Goal: Task Accomplishment & Management: Manage account settings

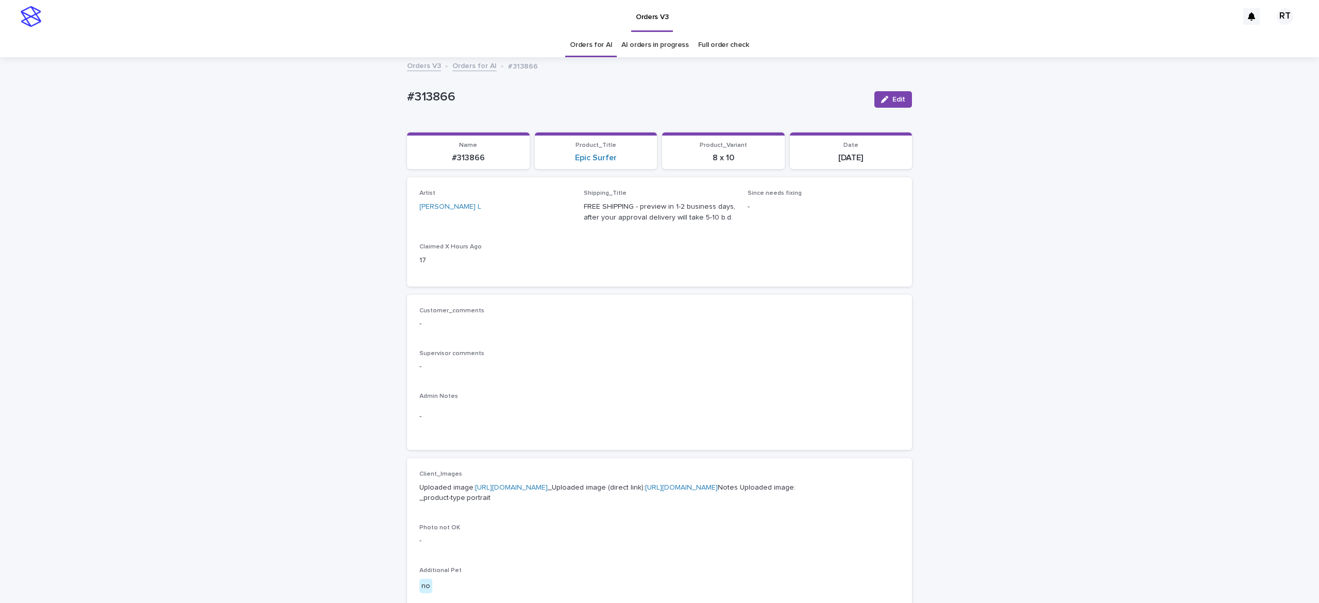
click at [541, 492] on p "Uploaded image: [URL][DOMAIN_NAME] _Uploaded image (direct link): [URL][DOMAIN_…" at bounding box center [659, 493] width 480 height 22
click at [545, 494] on p "Uploaded image: https://cdn.shopify.com-uploadkit.app/s/files/1/0033/4807/0511/…" at bounding box center [659, 493] width 480 height 22
click at [547, 491] on link "https://cdn.shopify.com-uploadkit.app/s/files/1/0033/4807/0511/files/download.h…" at bounding box center [511, 487] width 73 height 7
drag, startPoint x: 394, startPoint y: 90, endPoint x: 523, endPoint y: 93, distance: 129.9
click at [503, 86] on div "Loading... Saving… Loading... Saving… #313866 Edit #313866 Edit Sorry, there wa…" at bounding box center [659, 527] width 1319 height 939
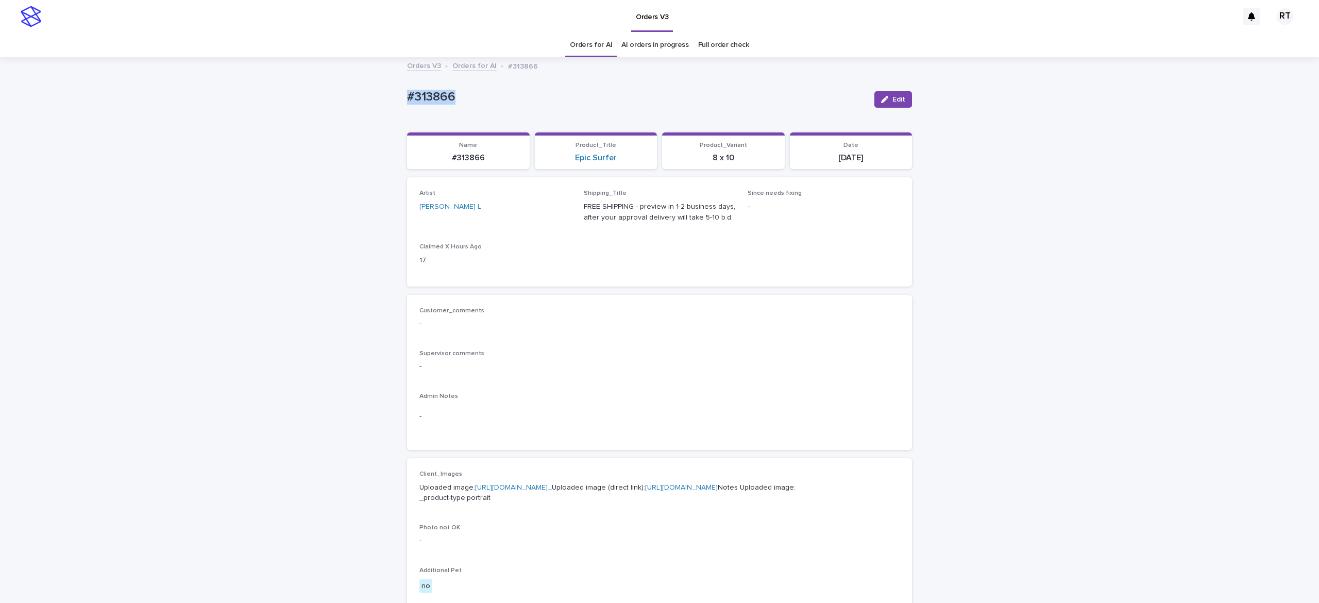
copy p "#313866"
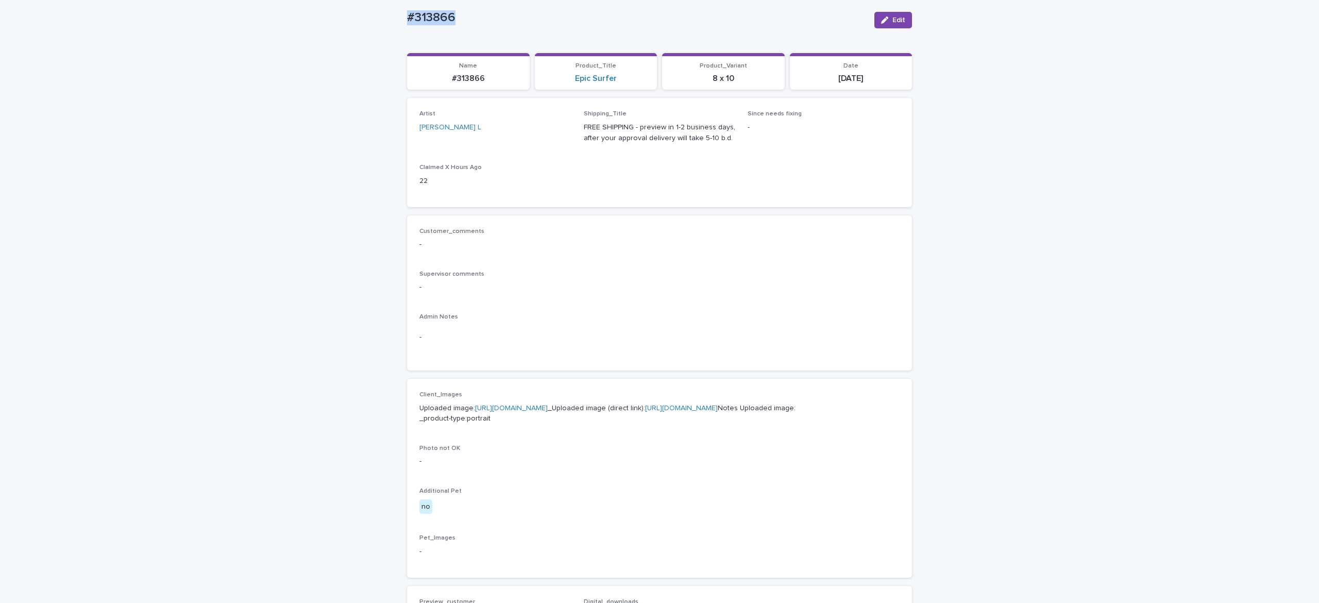
scroll to position [476, 0]
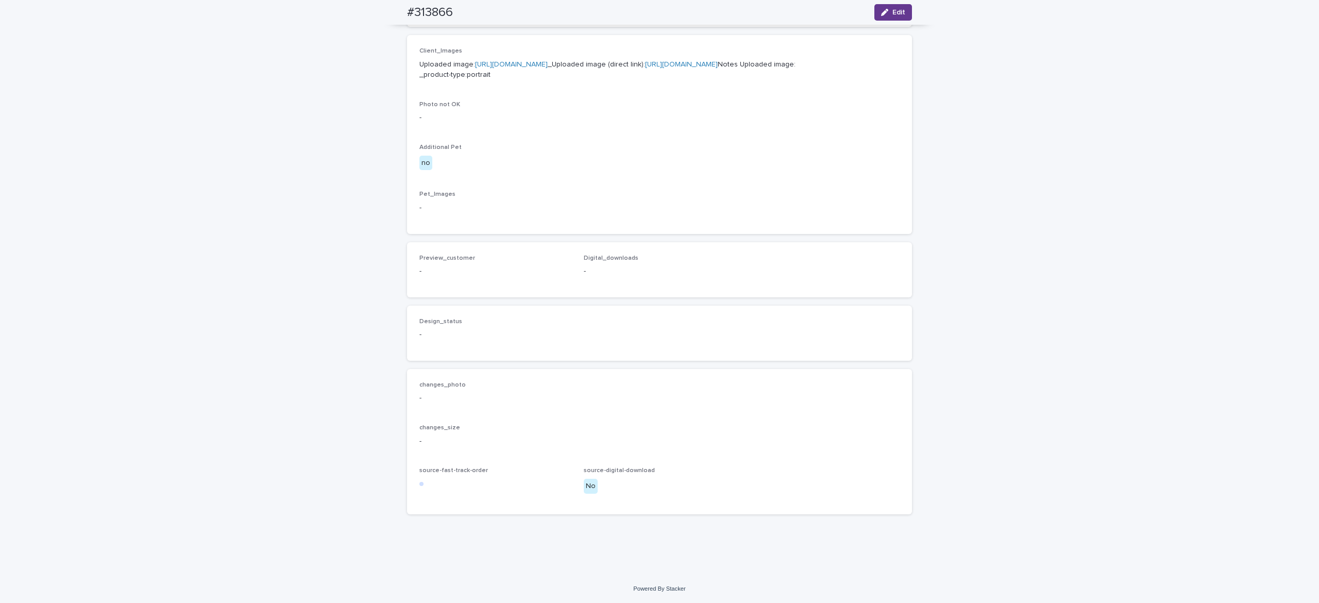
click at [892, 11] on span "Edit" at bounding box center [898, 12] width 13 height 7
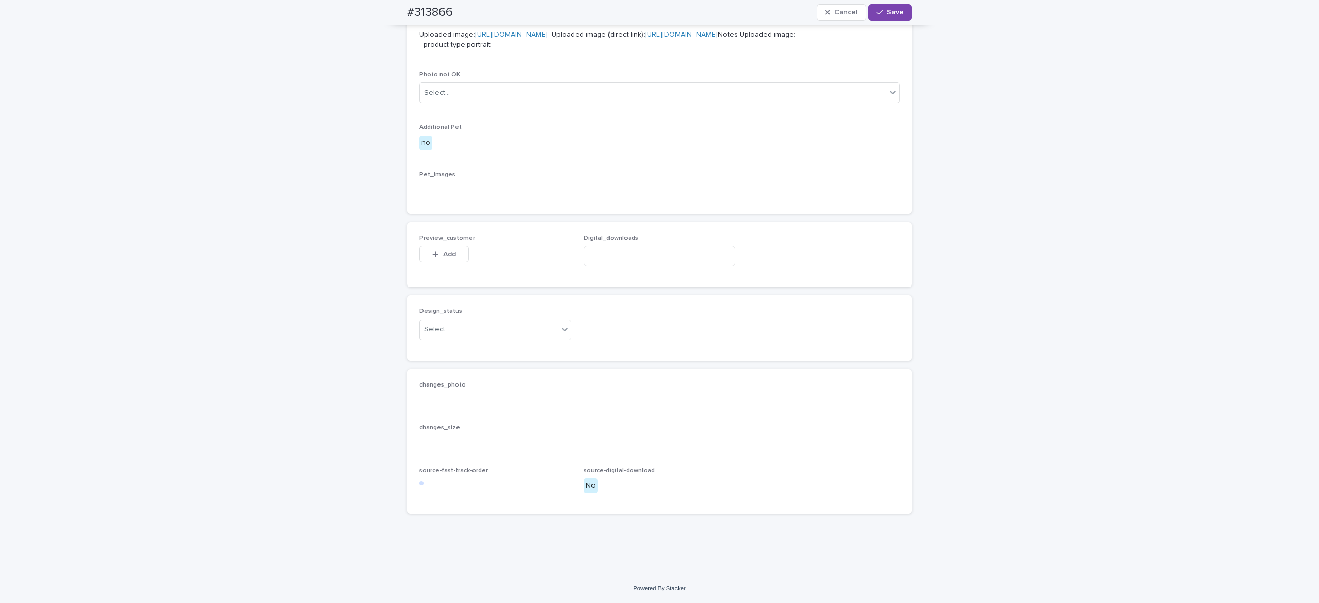
scroll to position [491, 0]
click at [443, 258] on span "Add" at bounding box center [449, 253] width 13 height 7
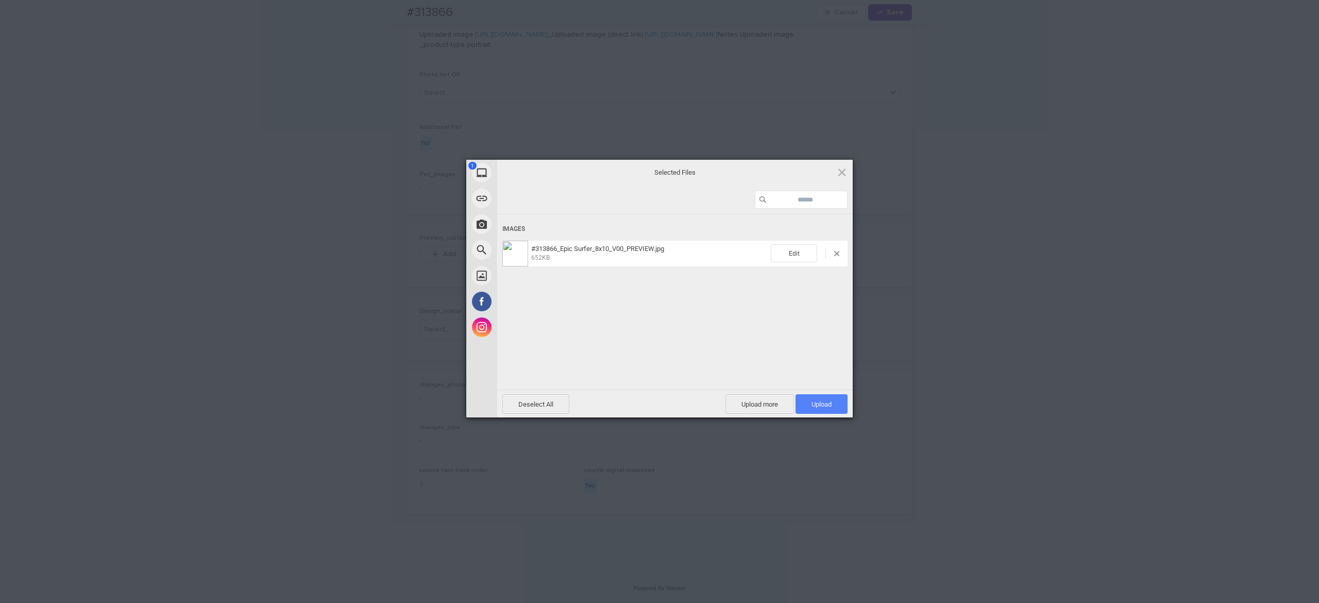
click at [821, 409] on span "Upload 1" at bounding box center [822, 404] width 52 height 20
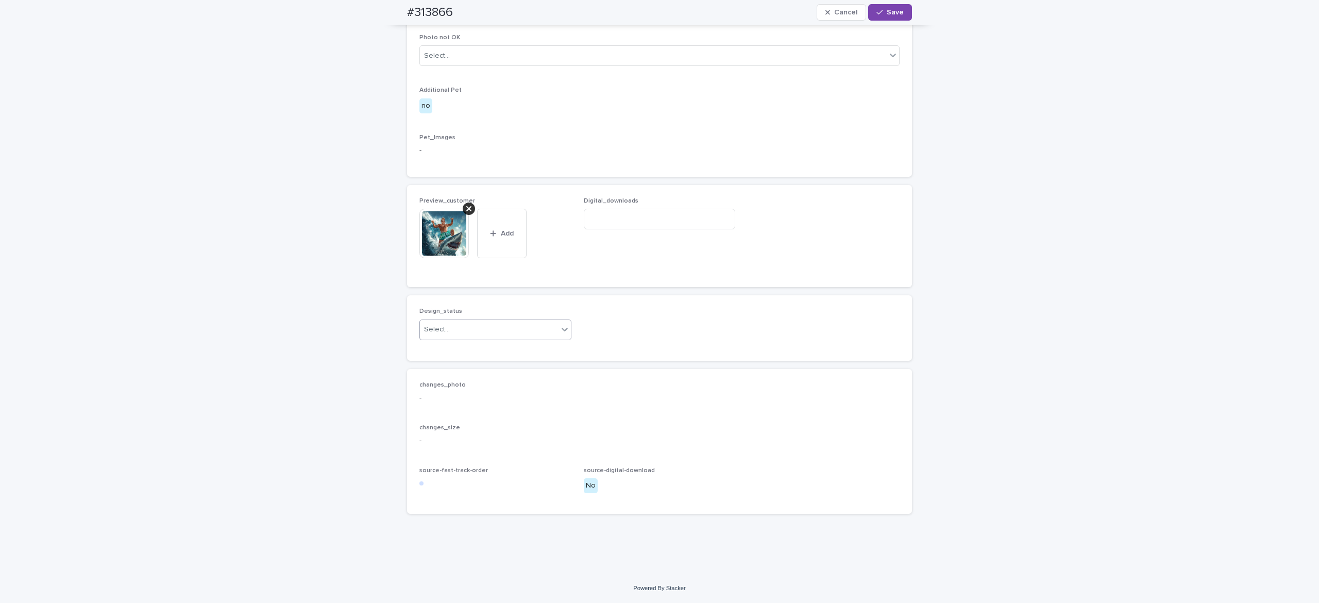
click at [481, 338] on div "Select..." at bounding box center [489, 329] width 138 height 17
drag, startPoint x: 487, startPoint y: 383, endPoint x: 493, endPoint y: 380, distance: 6.2
click at [488, 383] on div "Uploaded" at bounding box center [487, 384] width 151 height 18
click at [887, 15] on span "Save" at bounding box center [895, 12] width 17 height 7
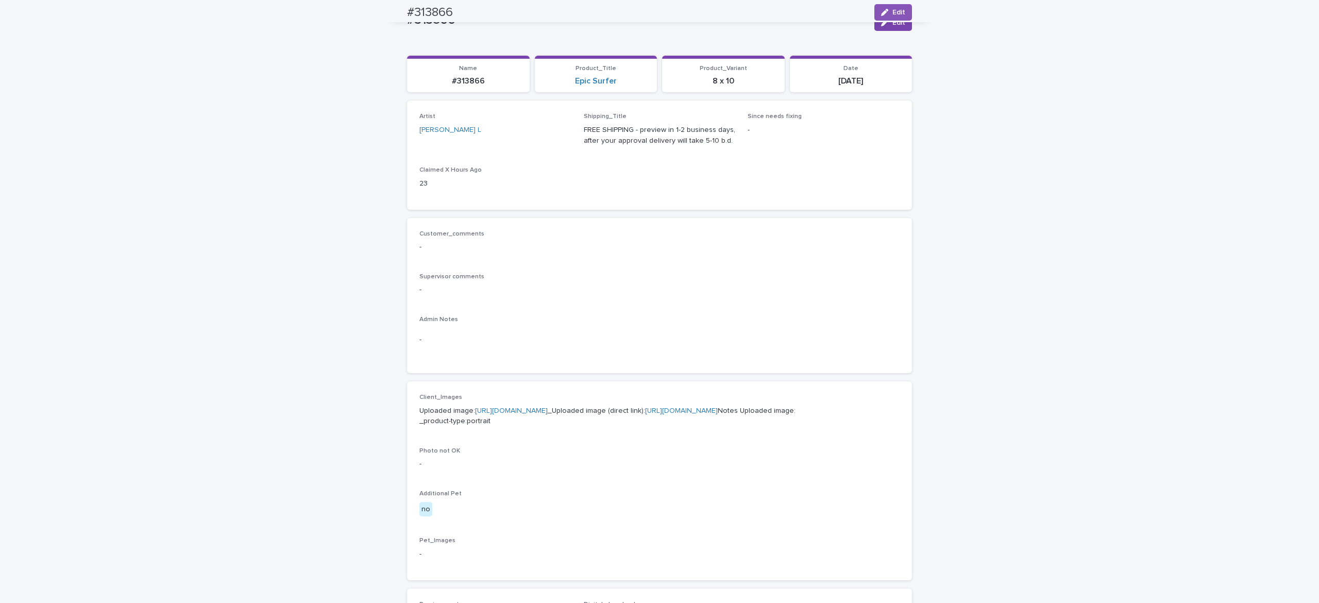
scroll to position [0, 0]
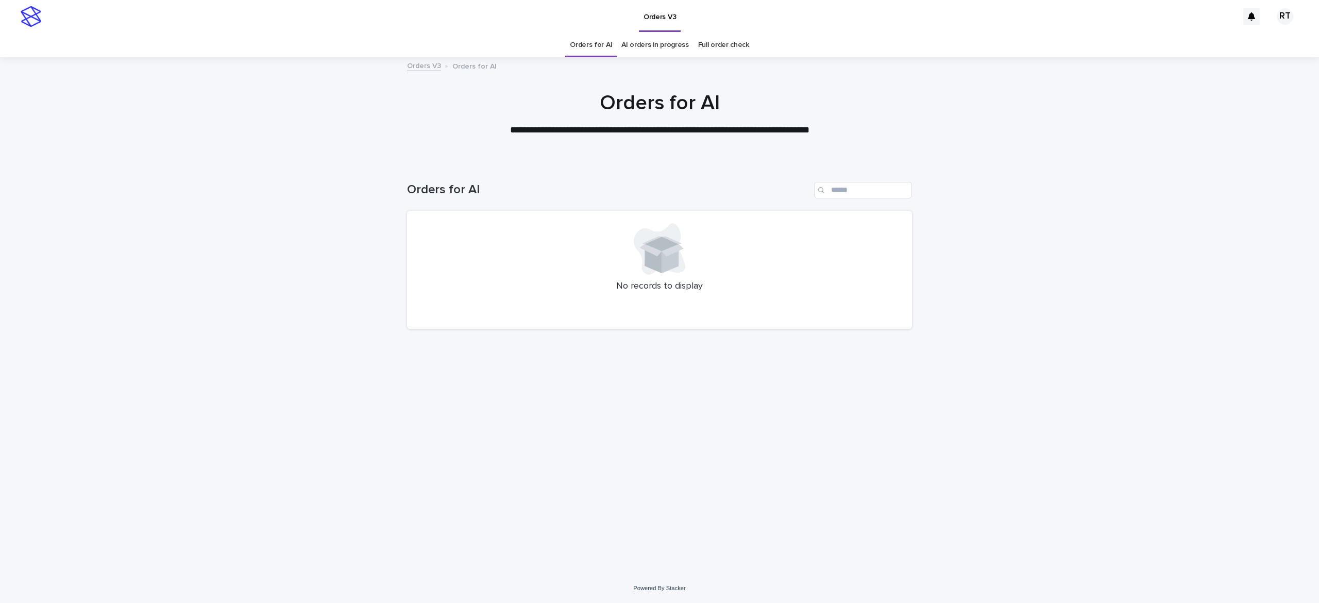
click at [710, 38] on link "Full order check" at bounding box center [723, 45] width 51 height 24
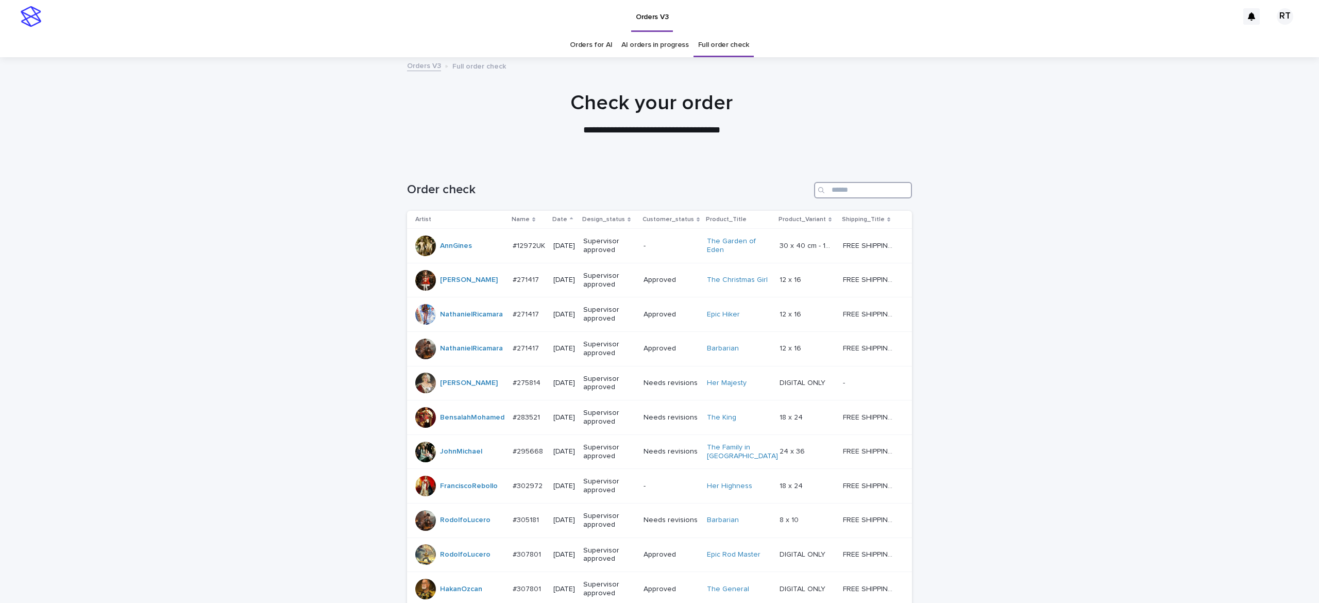
click at [843, 195] on input "Search" at bounding box center [863, 190] width 98 height 16
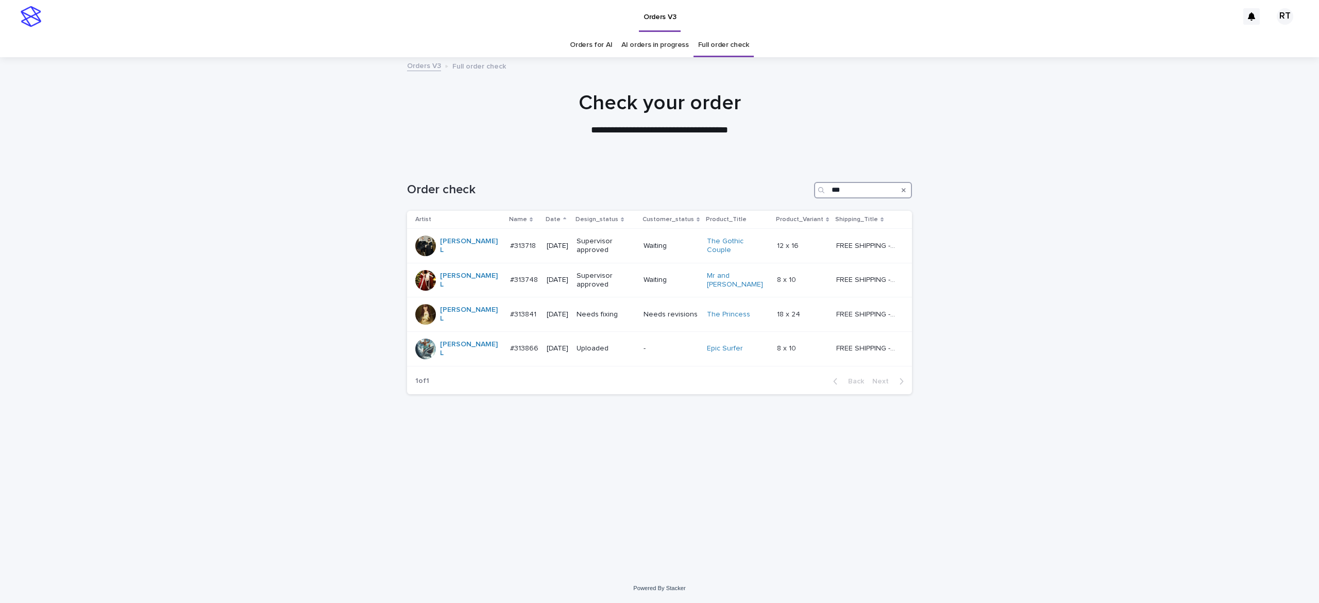
click at [858, 187] on input "***" at bounding box center [863, 190] width 98 height 16
drag, startPoint x: 864, startPoint y: 185, endPoint x: 722, endPoint y: 202, distance: 142.7
click at [732, 200] on div "Order check *****" at bounding box center [659, 185] width 505 height 49
type input "*****"
drag, startPoint x: 854, startPoint y: 189, endPoint x: 724, endPoint y: 187, distance: 129.9
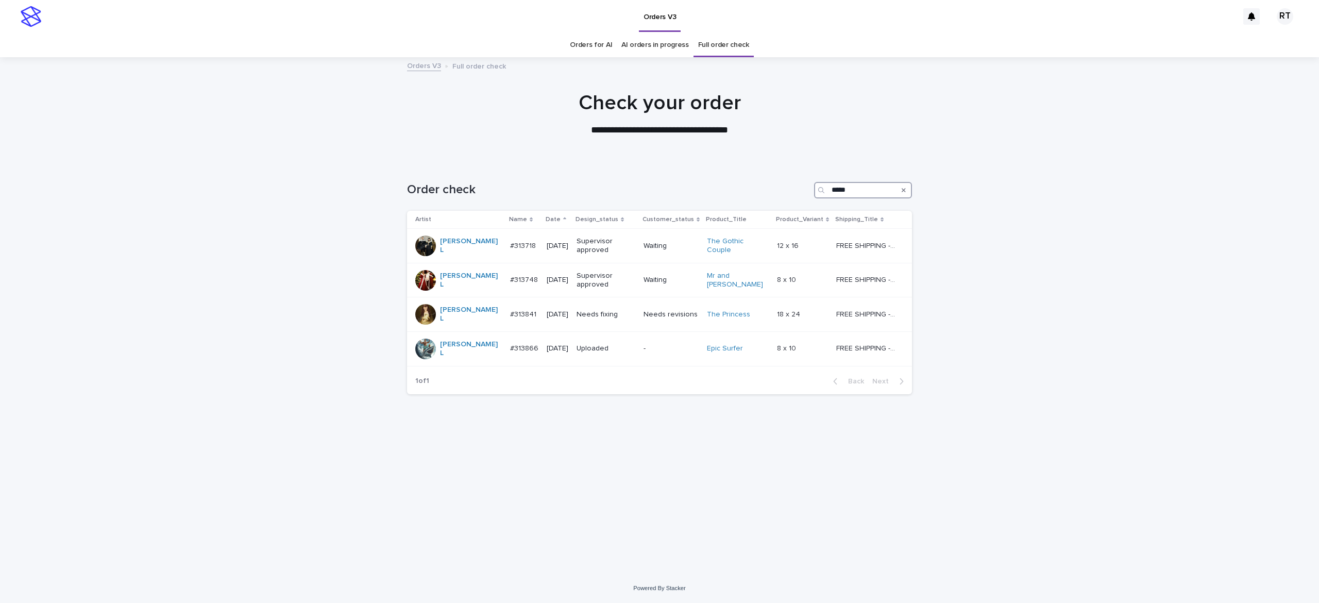
click at [728, 185] on div "Order check *****" at bounding box center [659, 190] width 505 height 16
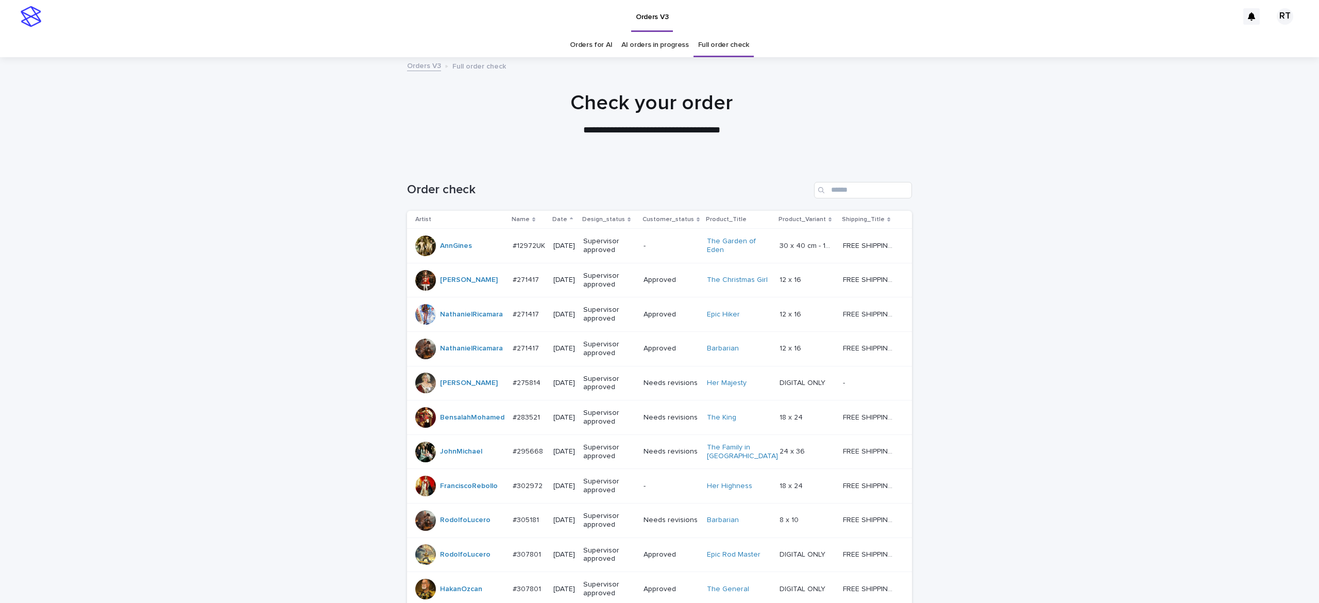
click at [619, 319] on p "Supervisor approved" at bounding box center [609, 315] width 52 height 18
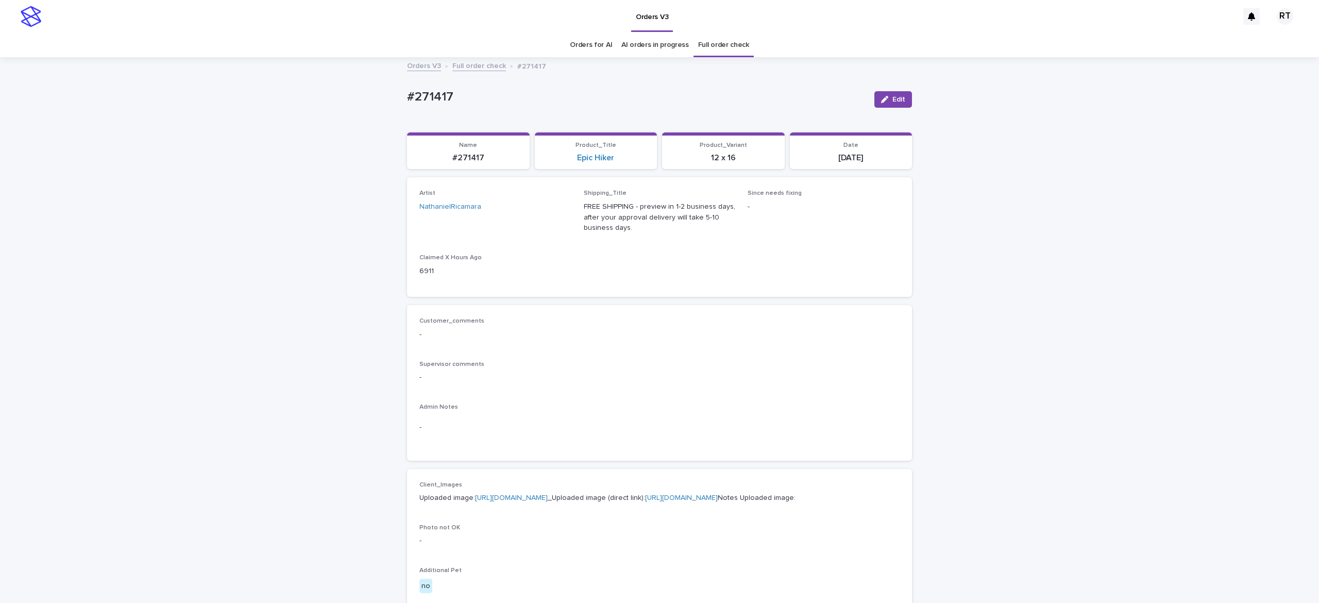
click at [588, 43] on link "Orders for AI" at bounding box center [591, 45] width 42 height 24
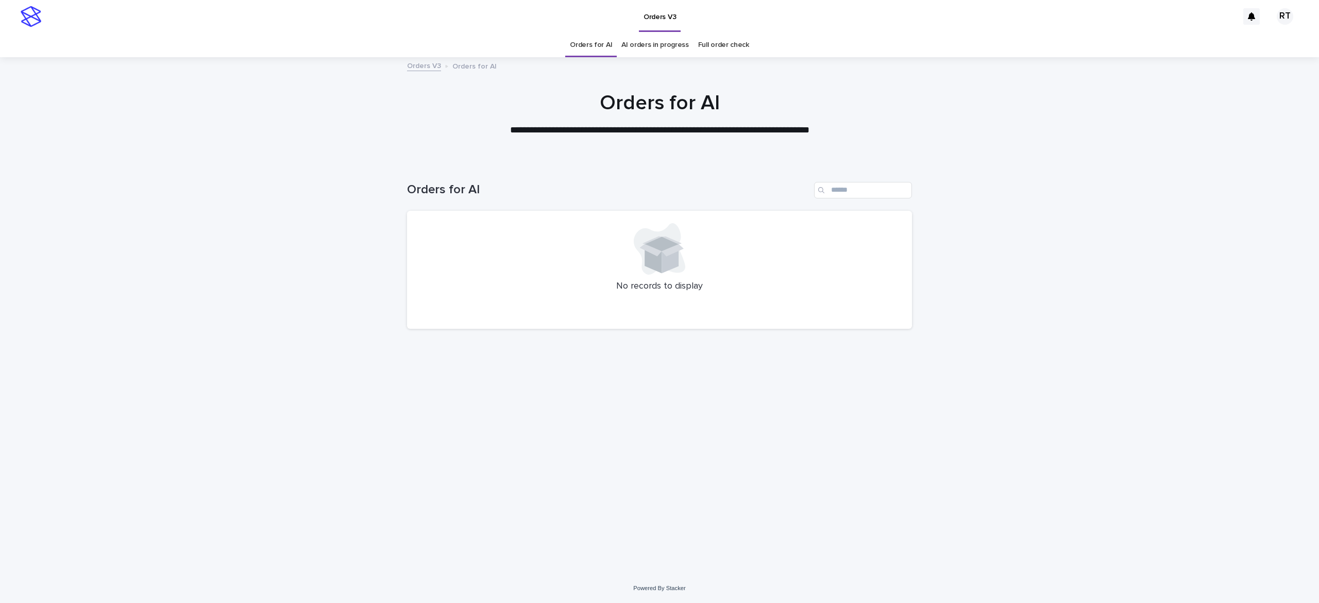
click at [729, 43] on link "Full order check" at bounding box center [723, 45] width 51 height 24
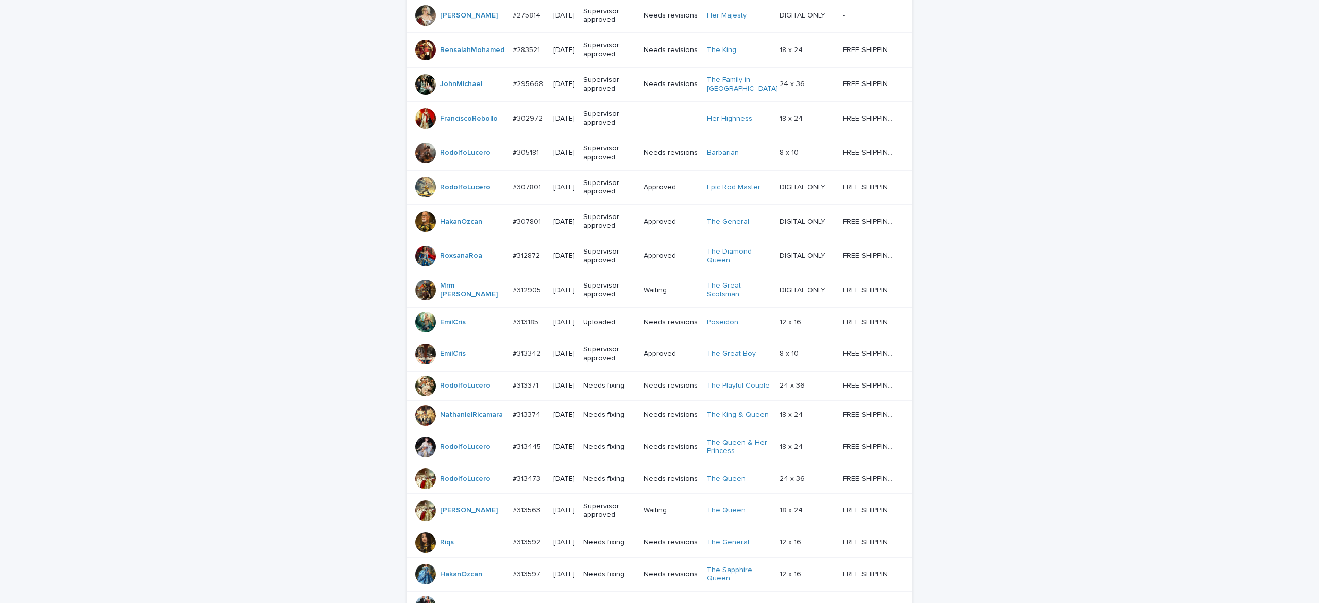
scroll to position [777, 0]
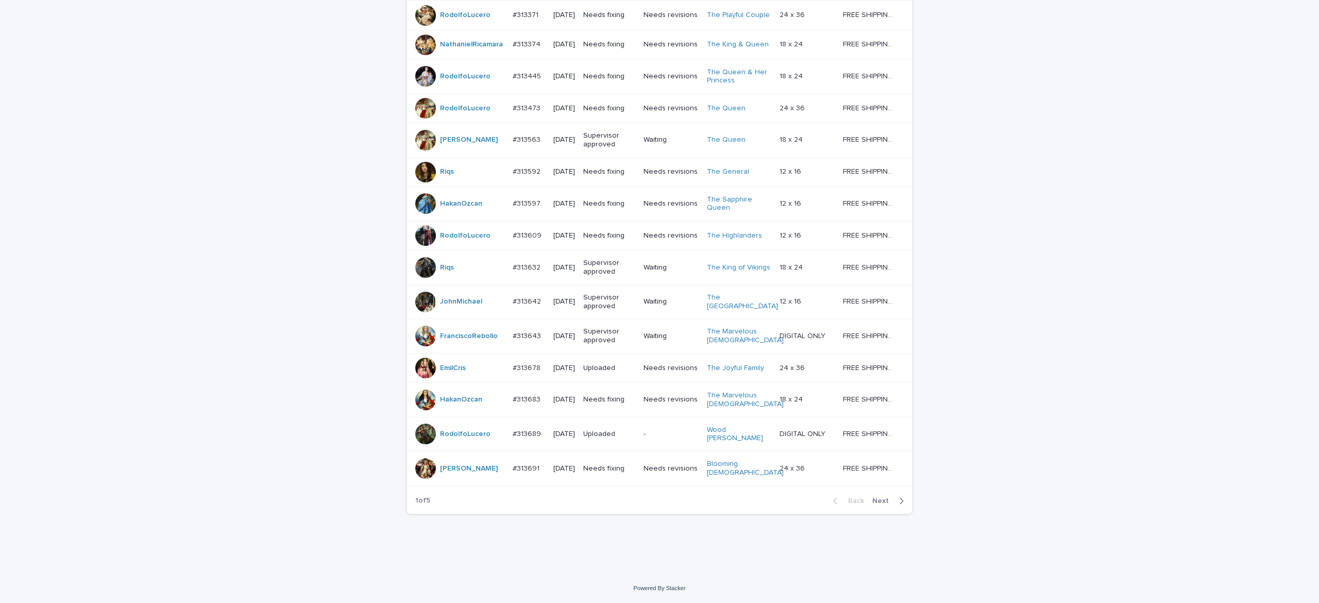
click at [876, 502] on span "Next" at bounding box center [883, 500] width 23 height 7
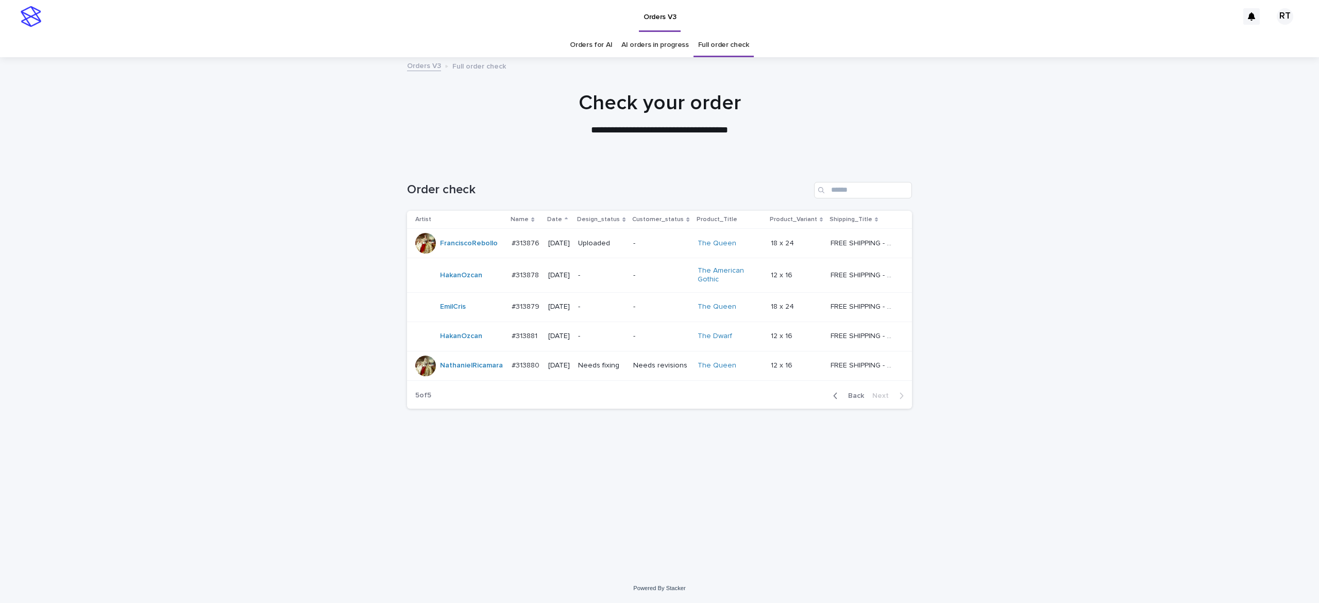
click at [858, 399] on span "Back" at bounding box center [853, 395] width 22 height 7
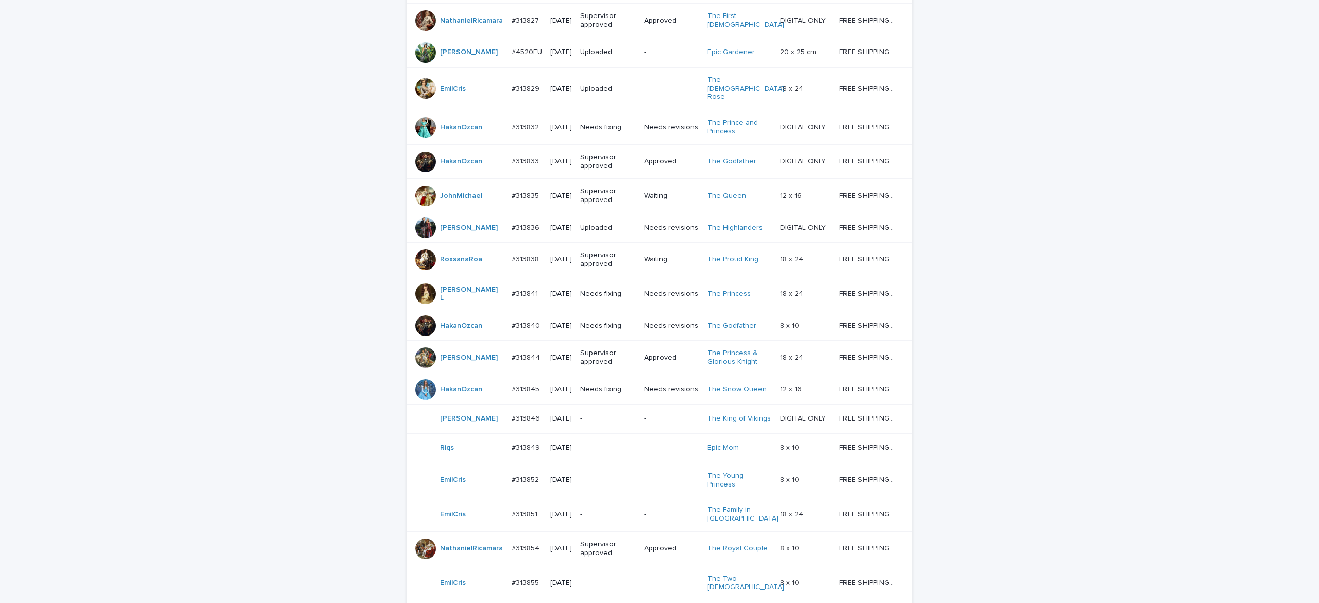
scroll to position [208, 0]
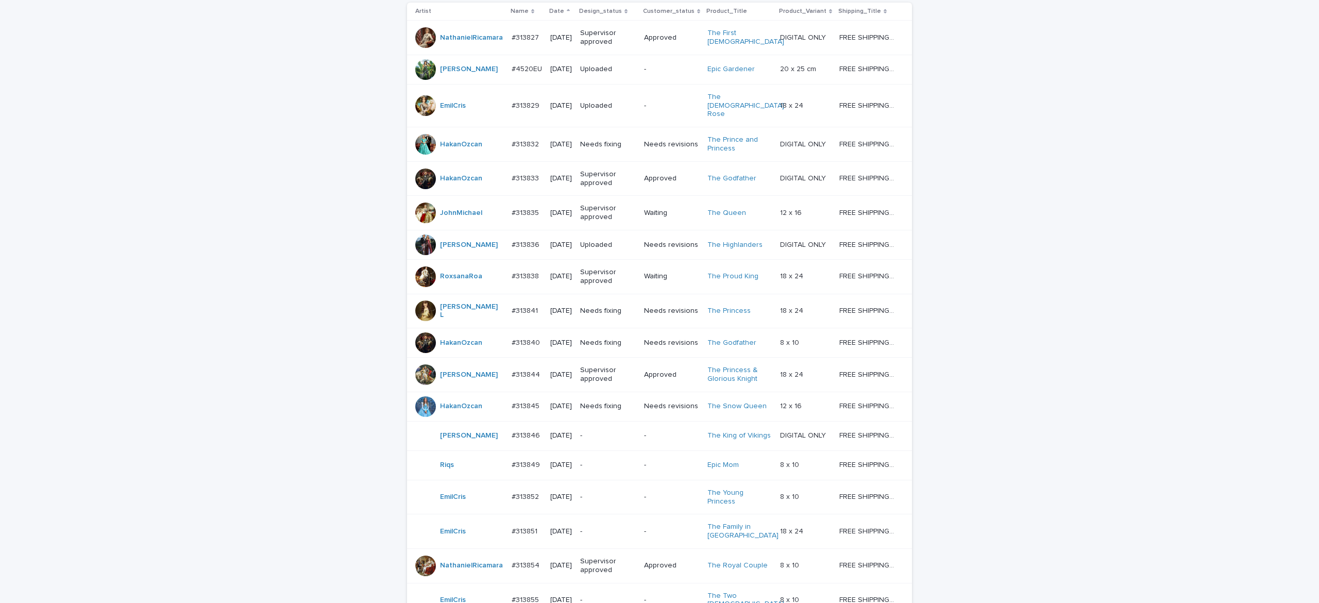
click at [634, 319] on div "Needs fixing" at bounding box center [608, 310] width 56 height 17
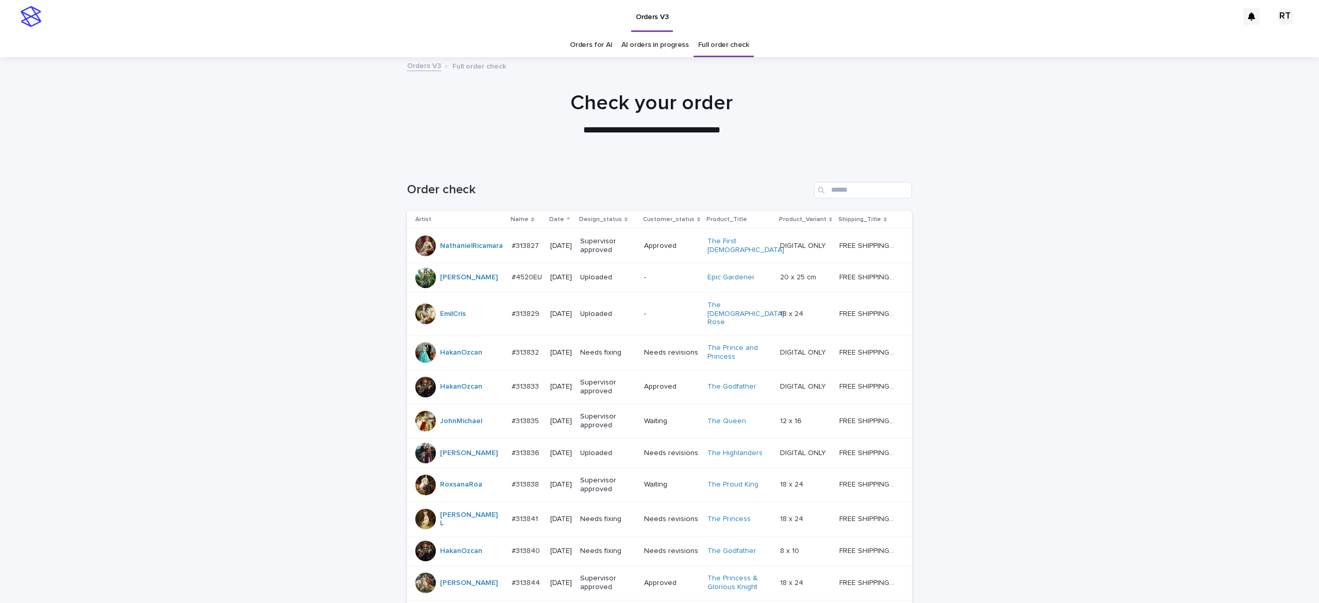
scroll to position [33, 0]
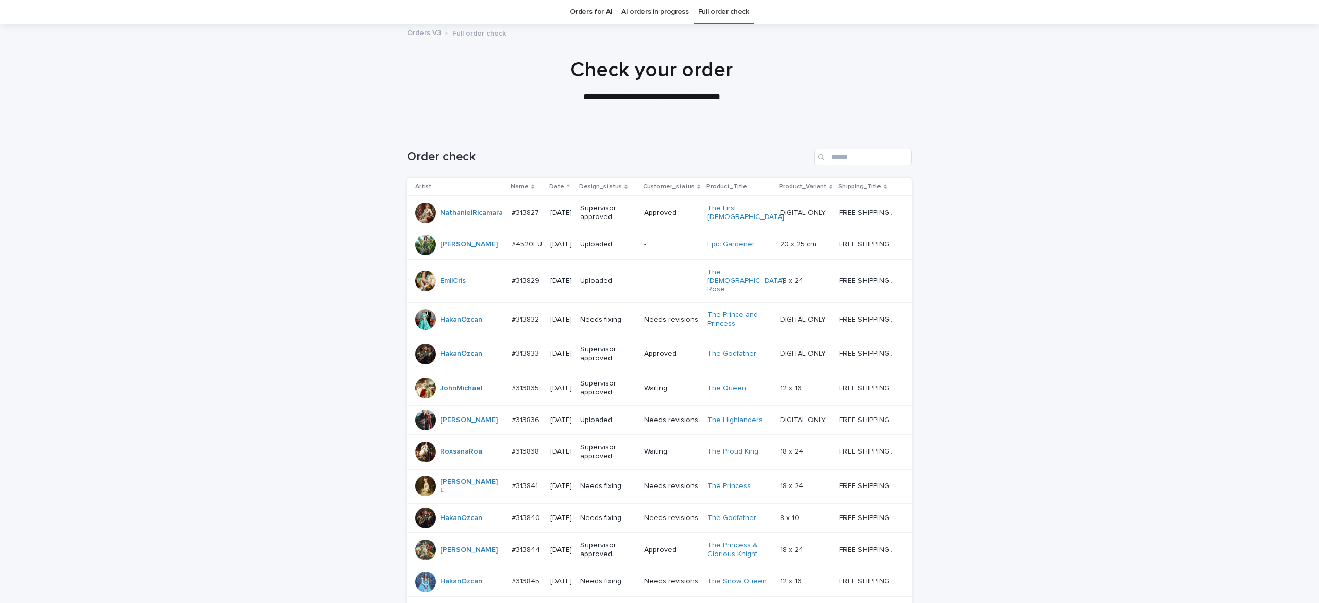
click at [589, 16] on link "Orders for AI" at bounding box center [591, 12] width 42 height 24
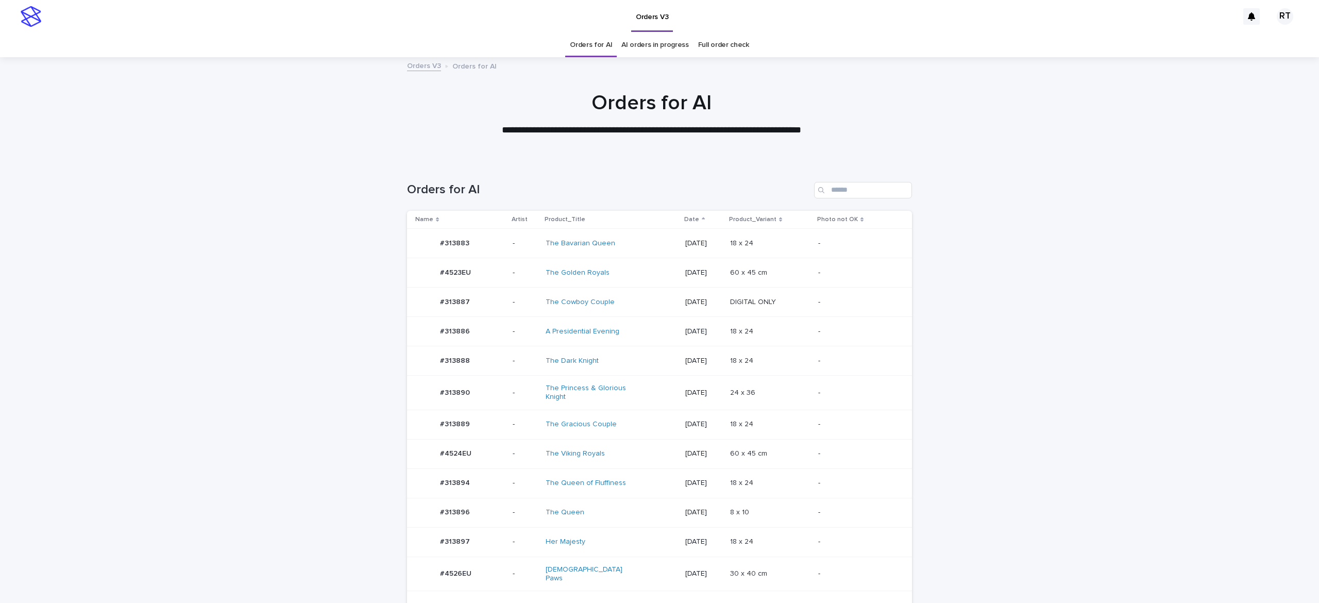
click at [633, 331] on div "A Presidential Evening" at bounding box center [611, 331] width 131 height 17
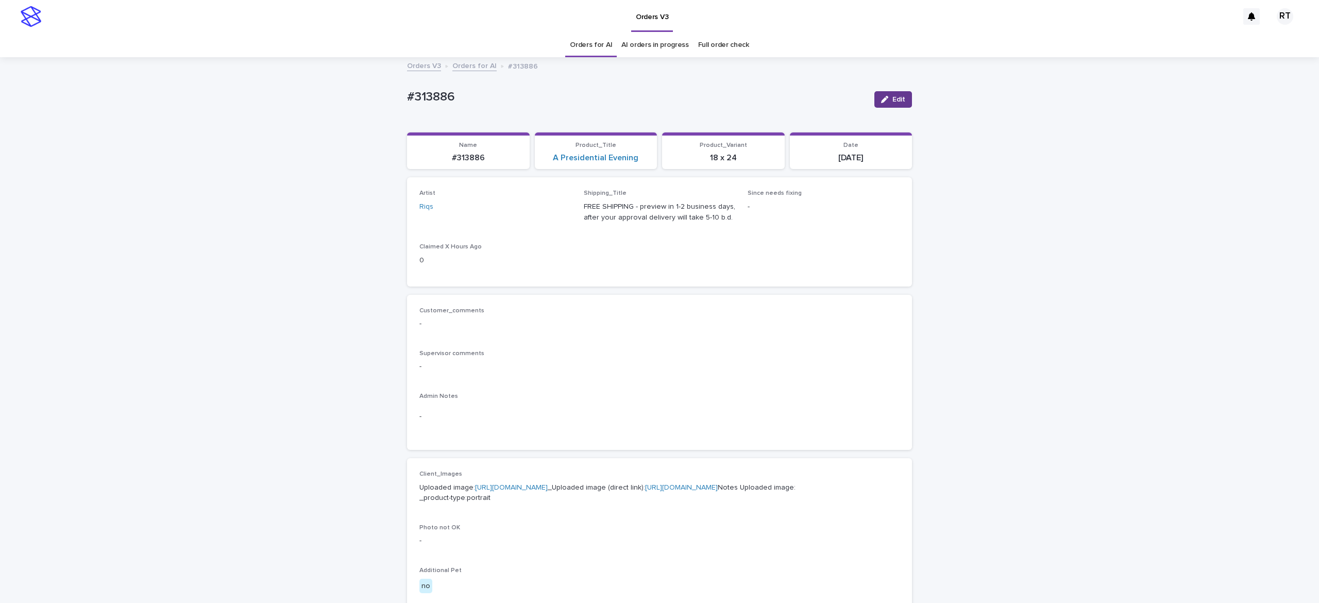
click at [900, 96] on button "Edit" at bounding box center [893, 99] width 38 height 16
click at [580, 41] on link "Orders for AI" at bounding box center [591, 45] width 42 height 24
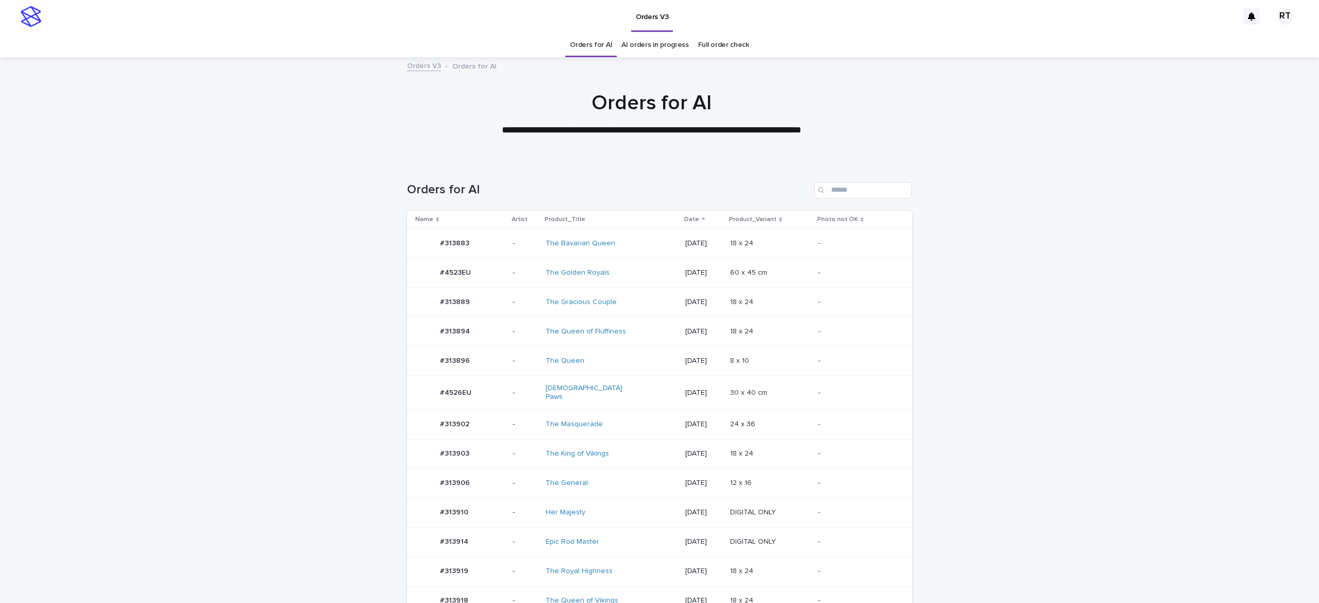
click at [585, 492] on td "The General" at bounding box center [612, 482] width 140 height 29
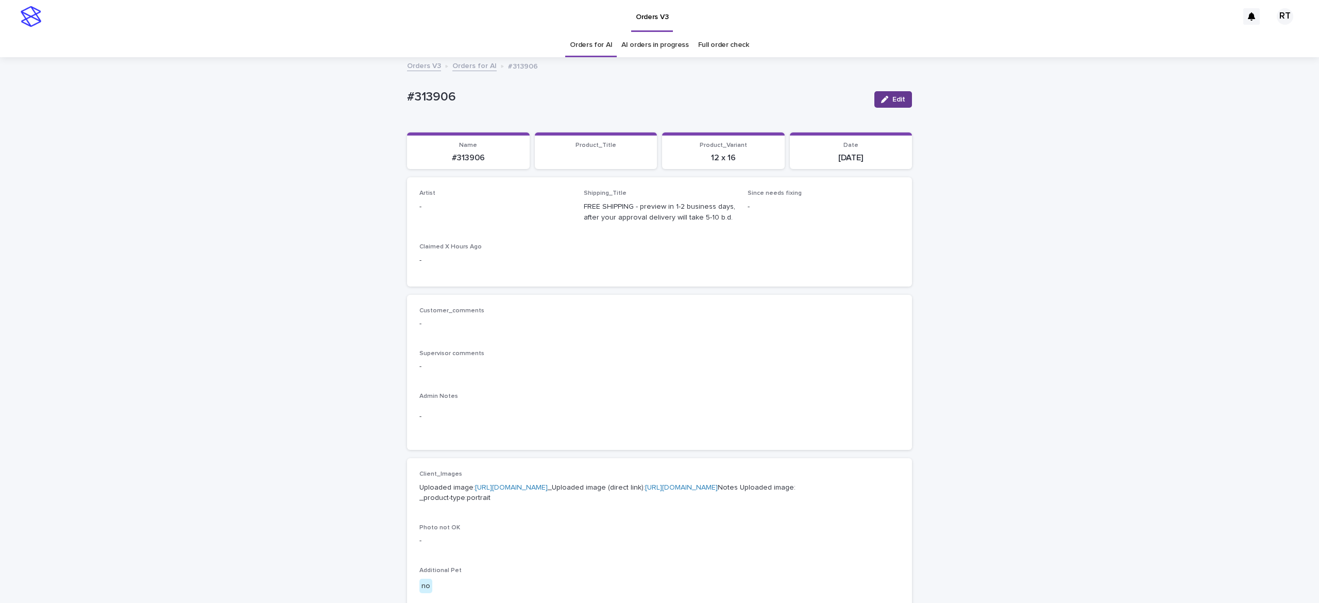
click at [892, 98] on span "Edit" at bounding box center [898, 99] width 13 height 7
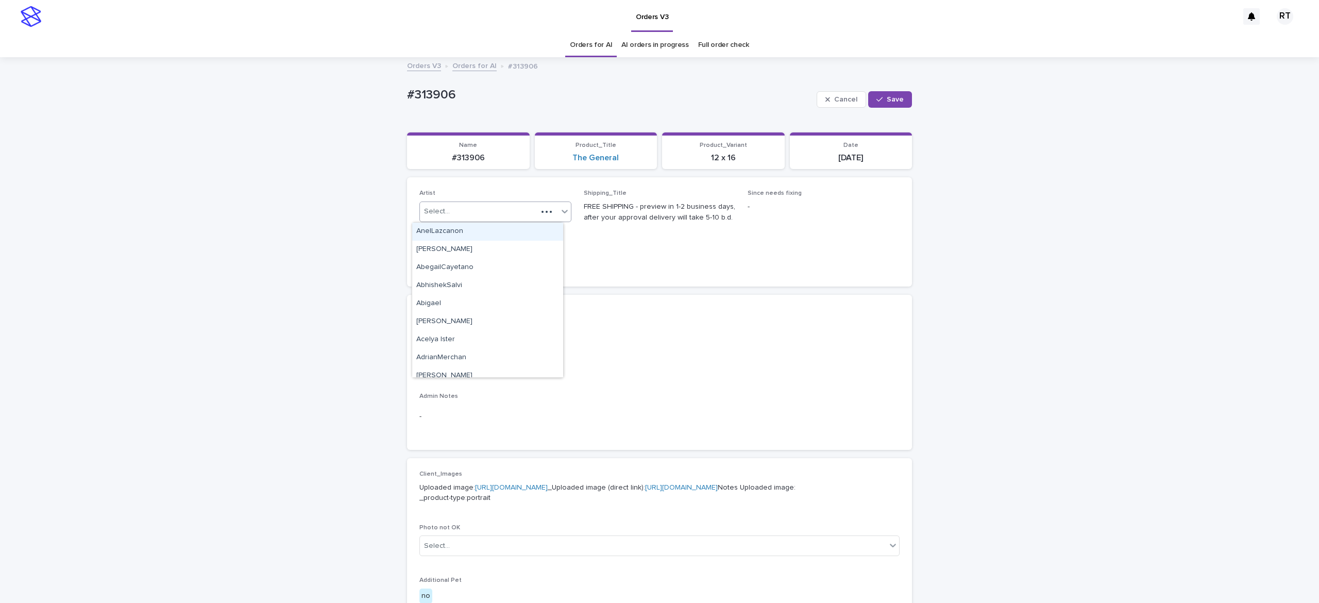
click at [468, 212] on div "Select..." at bounding box center [478, 211] width 117 height 17
paste input "*****"
type input "*****"
drag, startPoint x: 480, startPoint y: 232, endPoint x: 503, endPoint y: 222, distance: 25.2
click at [480, 231] on div "[PERSON_NAME] L" at bounding box center [487, 232] width 151 height 18
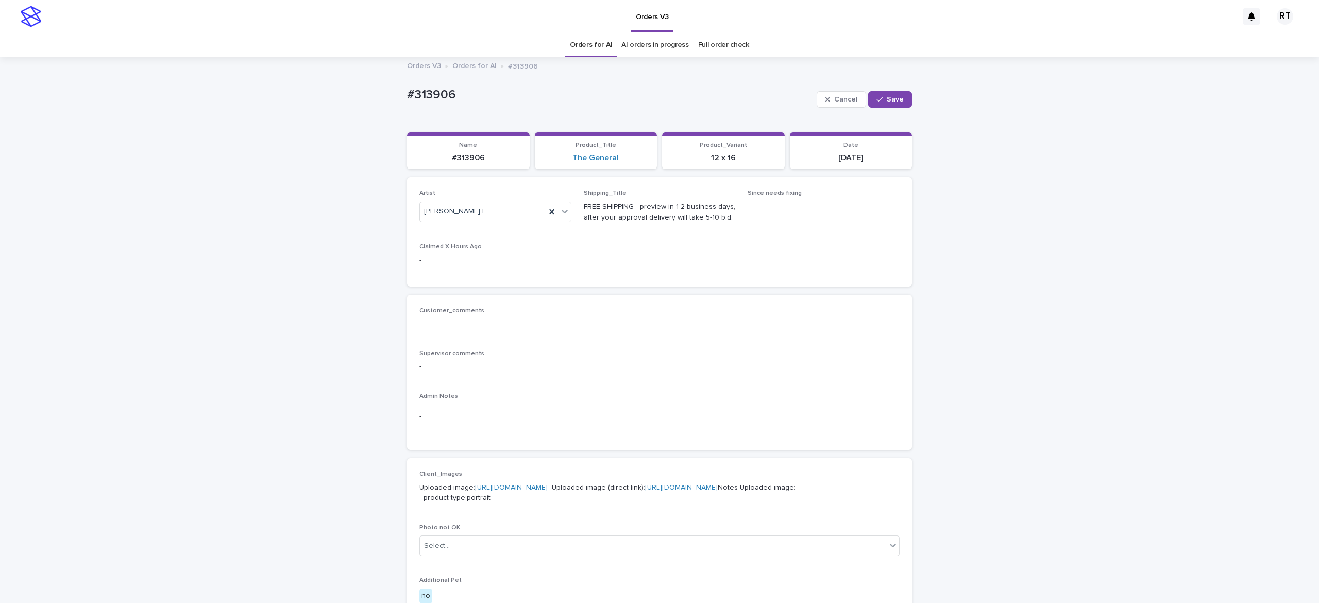
drag, startPoint x: 881, startPoint y: 100, endPoint x: 866, endPoint y: 75, distance: 28.9
click at [880, 99] on button "Save" at bounding box center [890, 99] width 44 height 16
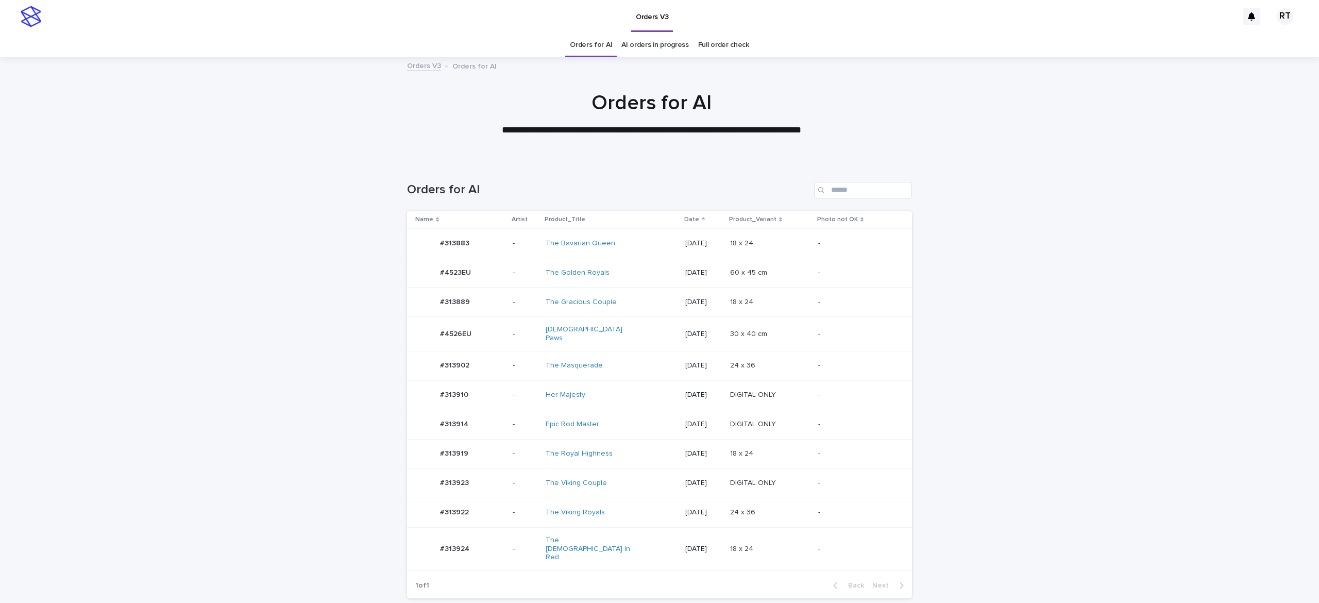
click at [633, 430] on td "Epic Rod Master" at bounding box center [612, 424] width 140 height 29
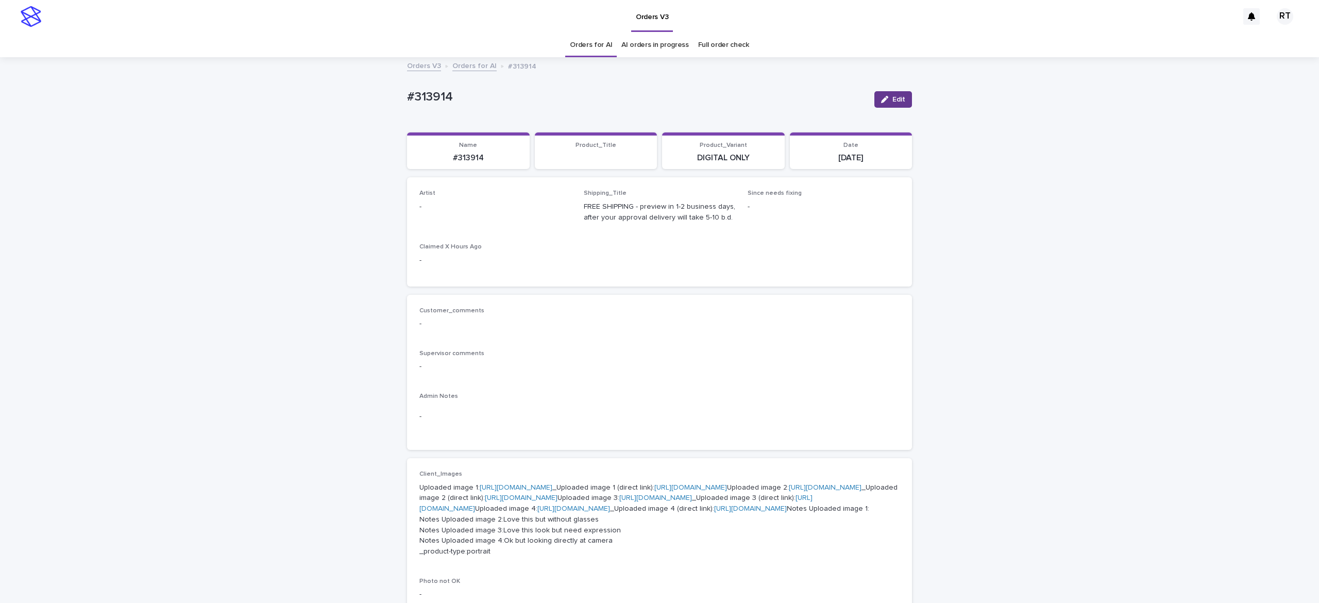
click at [892, 100] on span "Edit" at bounding box center [898, 99] width 13 height 7
click at [474, 210] on div "Select..." at bounding box center [478, 211] width 117 height 17
paste input "*****"
type input "*****"
click at [479, 230] on div "[PERSON_NAME] L" at bounding box center [487, 232] width 151 height 18
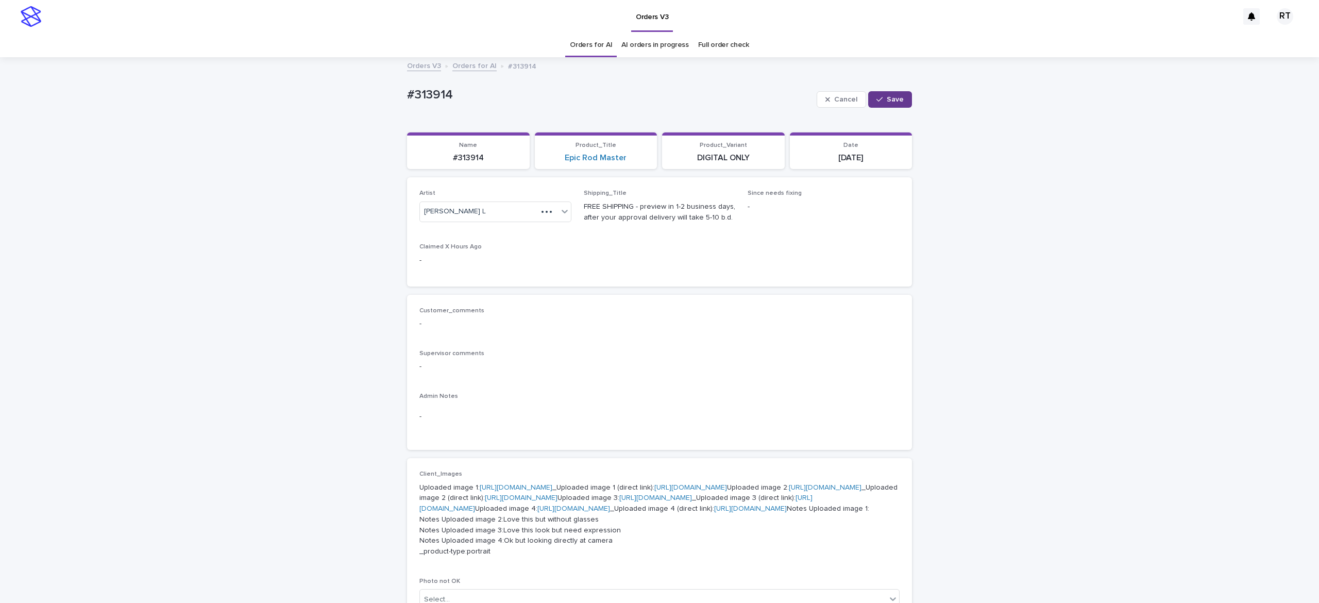
click at [887, 98] on span "Save" at bounding box center [895, 99] width 17 height 7
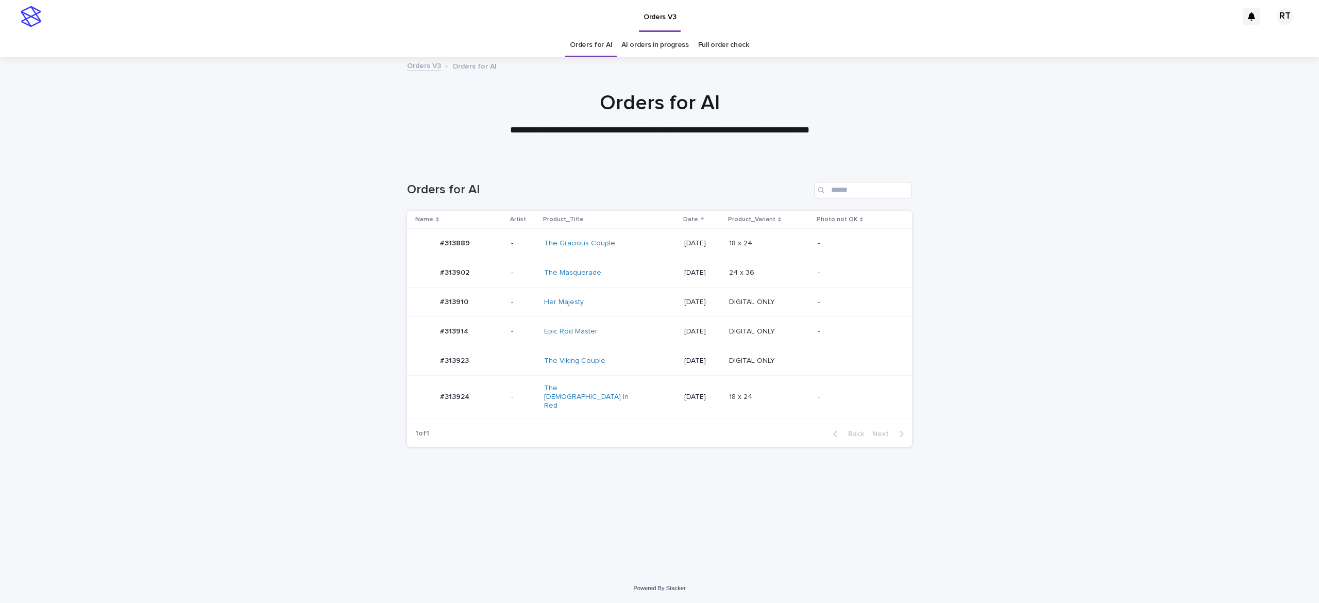
click at [627, 285] on td "The Masquerade" at bounding box center [610, 272] width 140 height 29
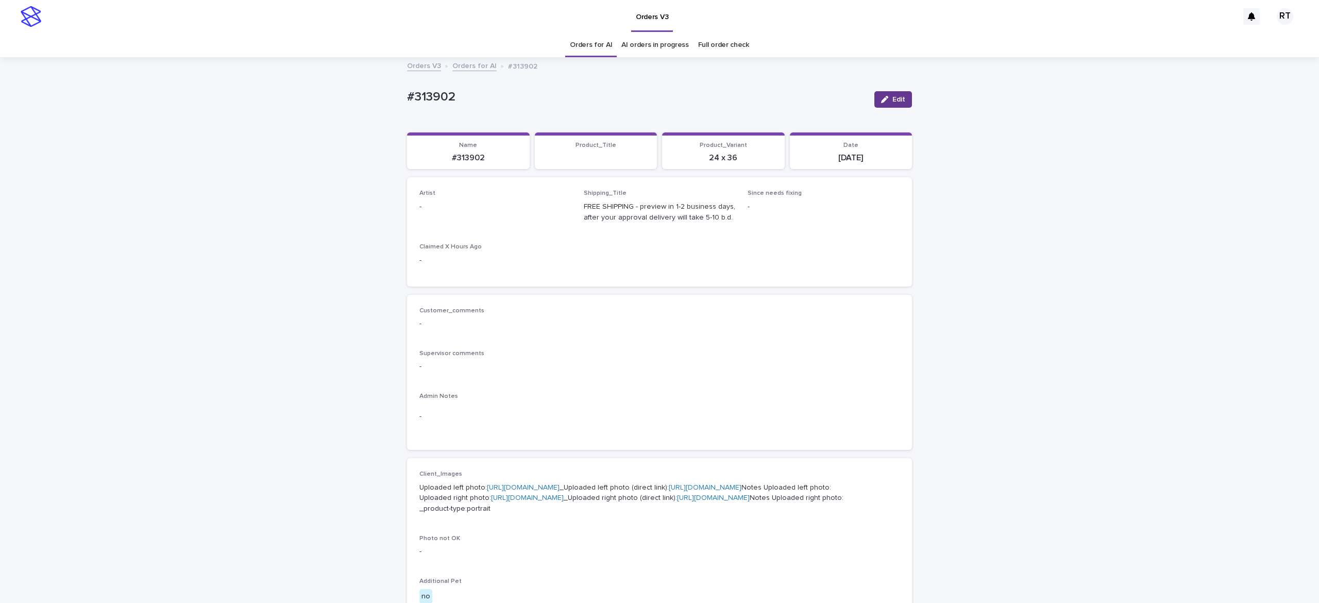
click at [892, 99] on span "Edit" at bounding box center [898, 99] width 13 height 7
click at [468, 212] on div "Select..." at bounding box center [478, 211] width 117 height 17
paste input "*****"
type input "*****"
click at [468, 230] on div "[PERSON_NAME] L" at bounding box center [487, 232] width 151 height 18
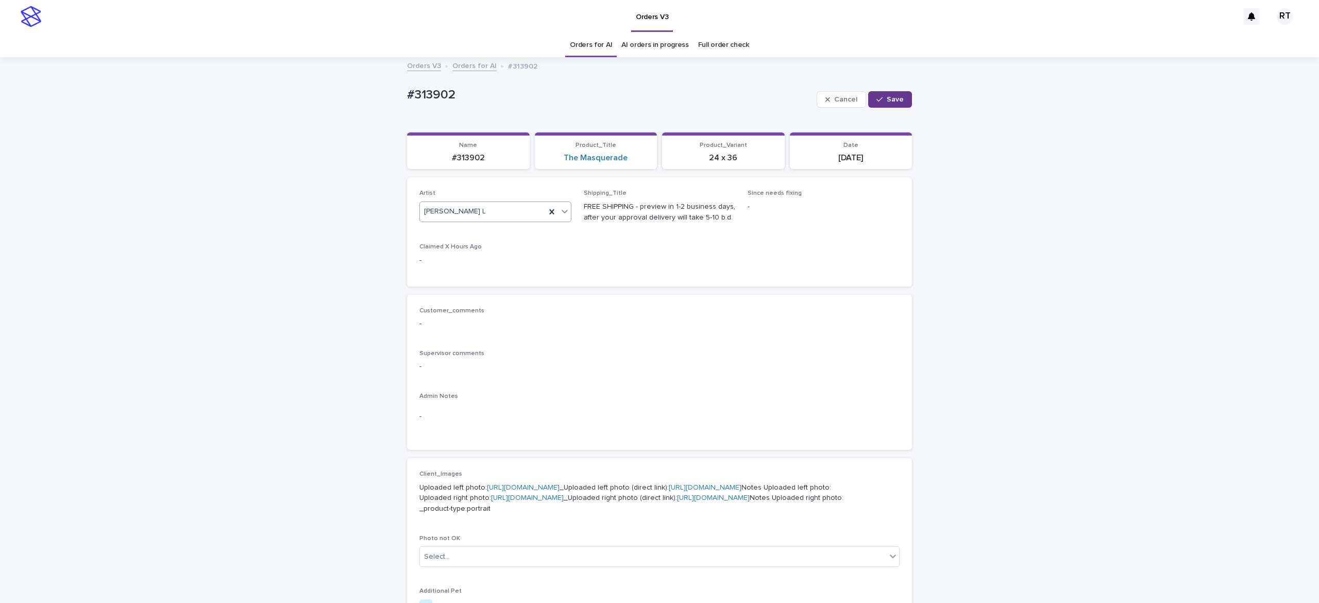
drag, startPoint x: 883, startPoint y: 100, endPoint x: 765, endPoint y: 86, distance: 118.9
click at [887, 100] on span "Save" at bounding box center [895, 99] width 17 height 7
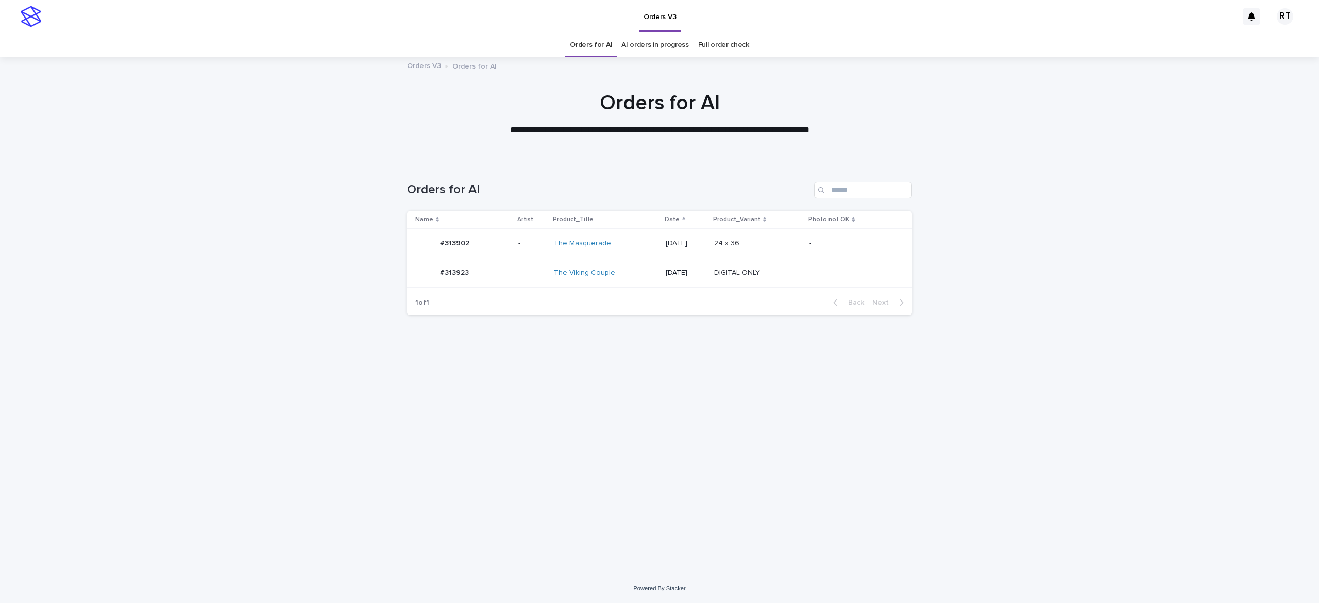
click at [613, 272] on div "The Viking Couple" at bounding box center [597, 272] width 86 height 9
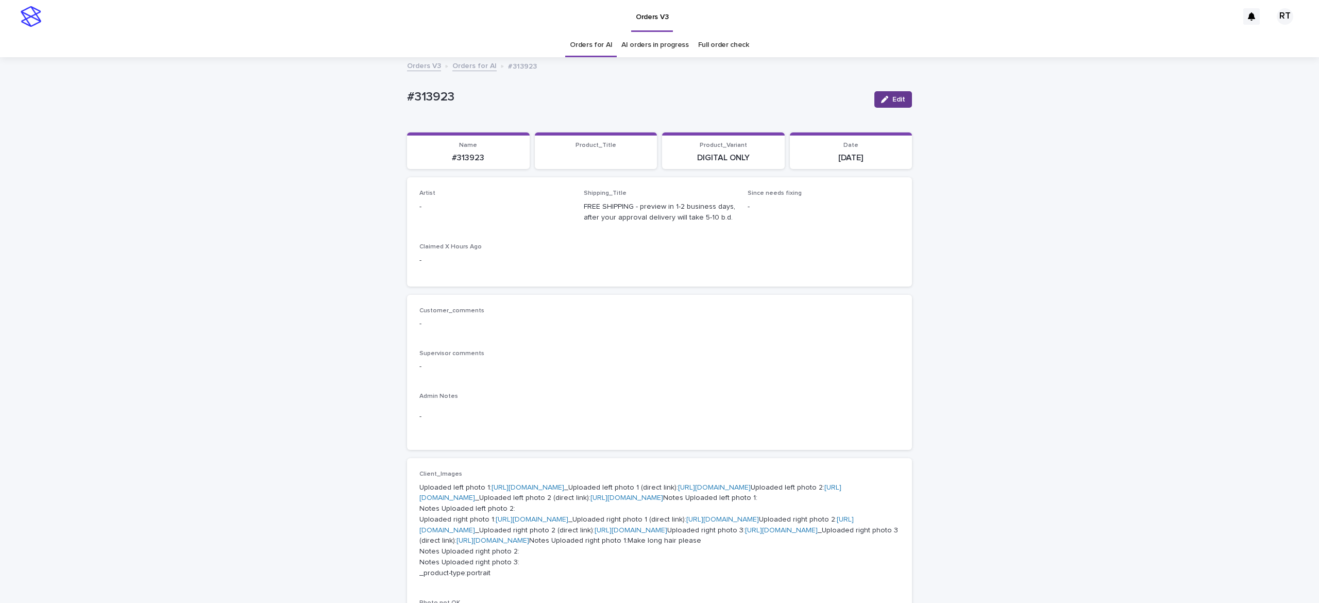
click at [892, 100] on span "Edit" at bounding box center [898, 99] width 13 height 7
click at [452, 208] on div "Select..." at bounding box center [478, 211] width 117 height 17
paste input "*****"
type input "*****"
click at [466, 226] on div "[PERSON_NAME] L" at bounding box center [487, 232] width 151 height 18
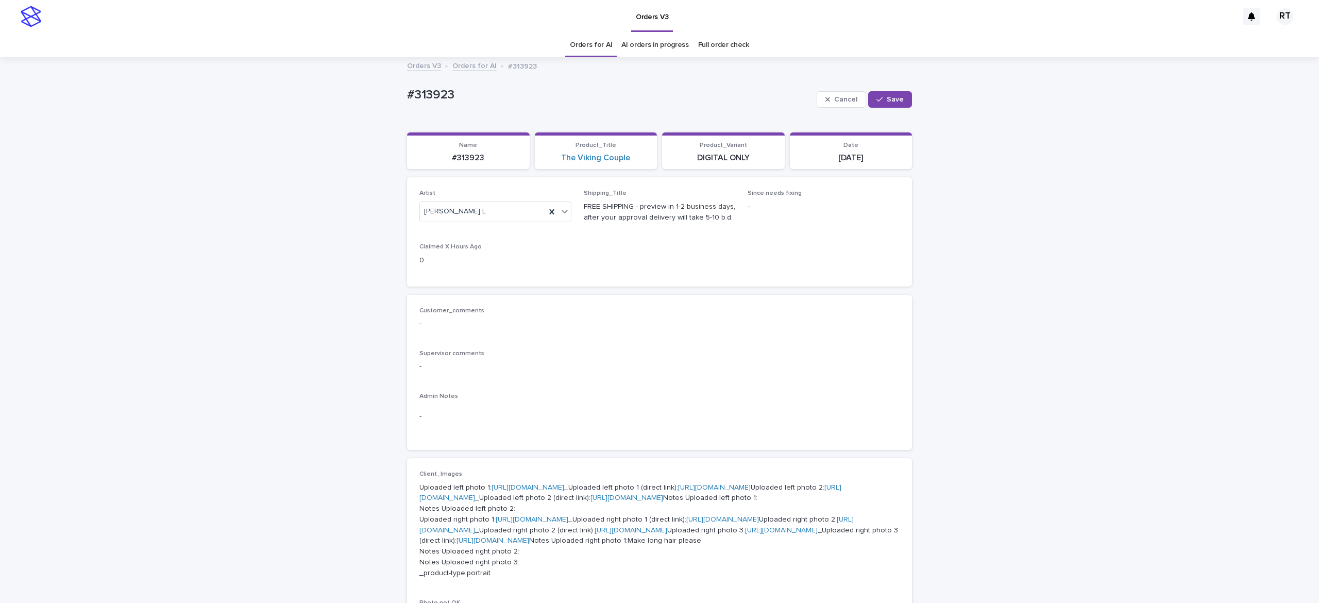
click at [885, 108] on div "Cancel Save" at bounding box center [864, 99] width 95 height 41
click at [876, 100] on div "button" at bounding box center [881, 99] width 10 height 7
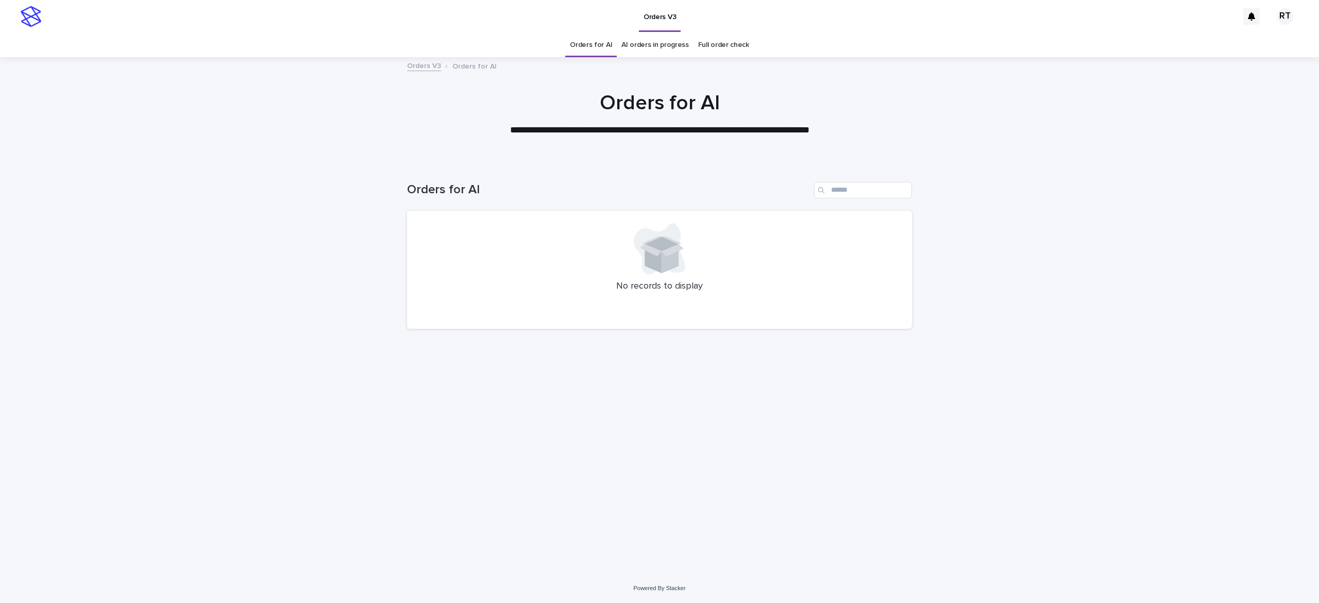
click at [724, 46] on link "Full order check" at bounding box center [723, 45] width 51 height 24
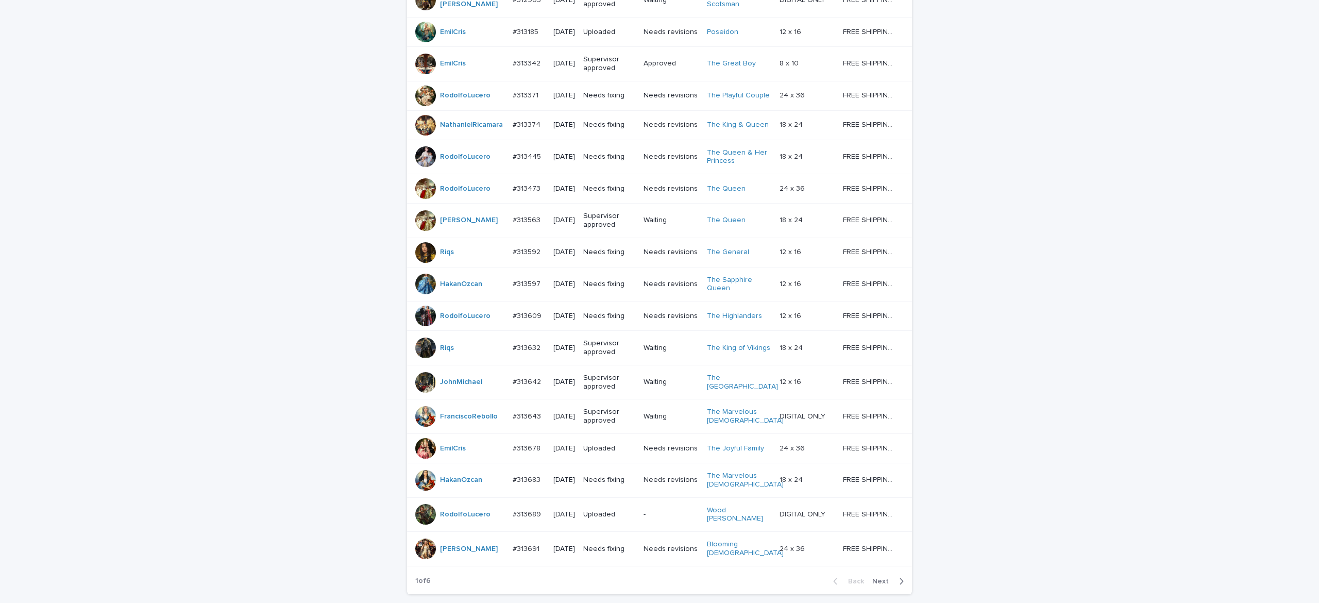
scroll to position [777, 0]
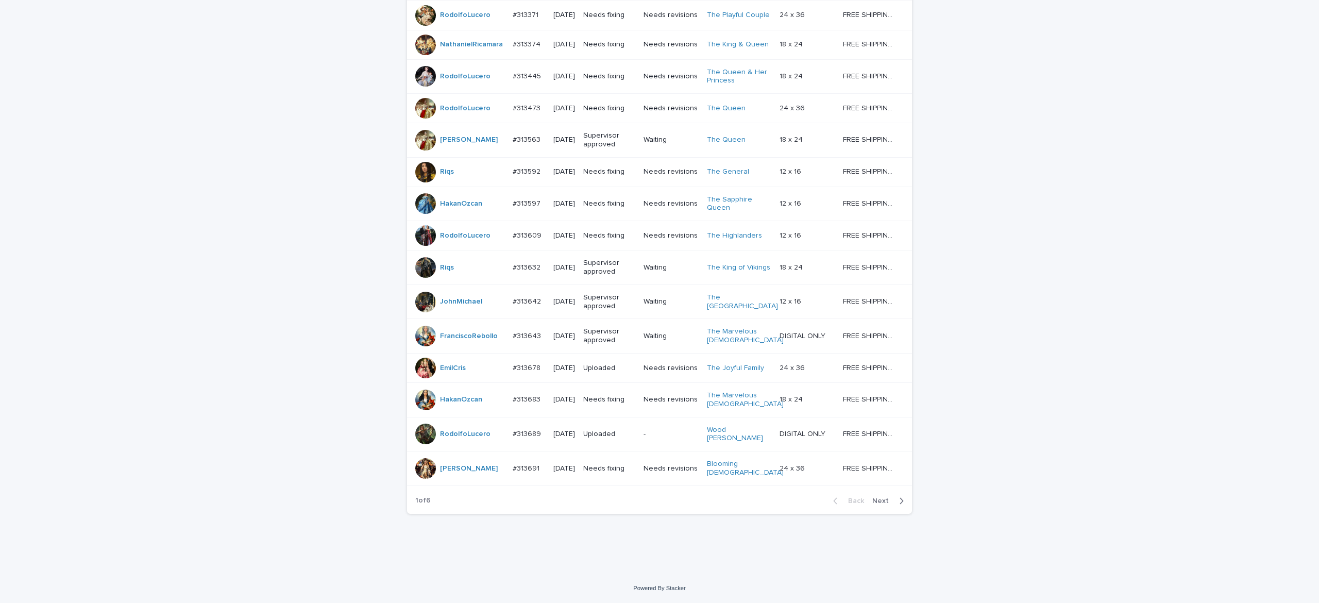
click at [880, 501] on span "Next" at bounding box center [883, 500] width 23 height 7
click at [881, 504] on span "Next" at bounding box center [883, 500] width 23 height 7
click at [880, 504] on span "Next" at bounding box center [883, 500] width 23 height 7
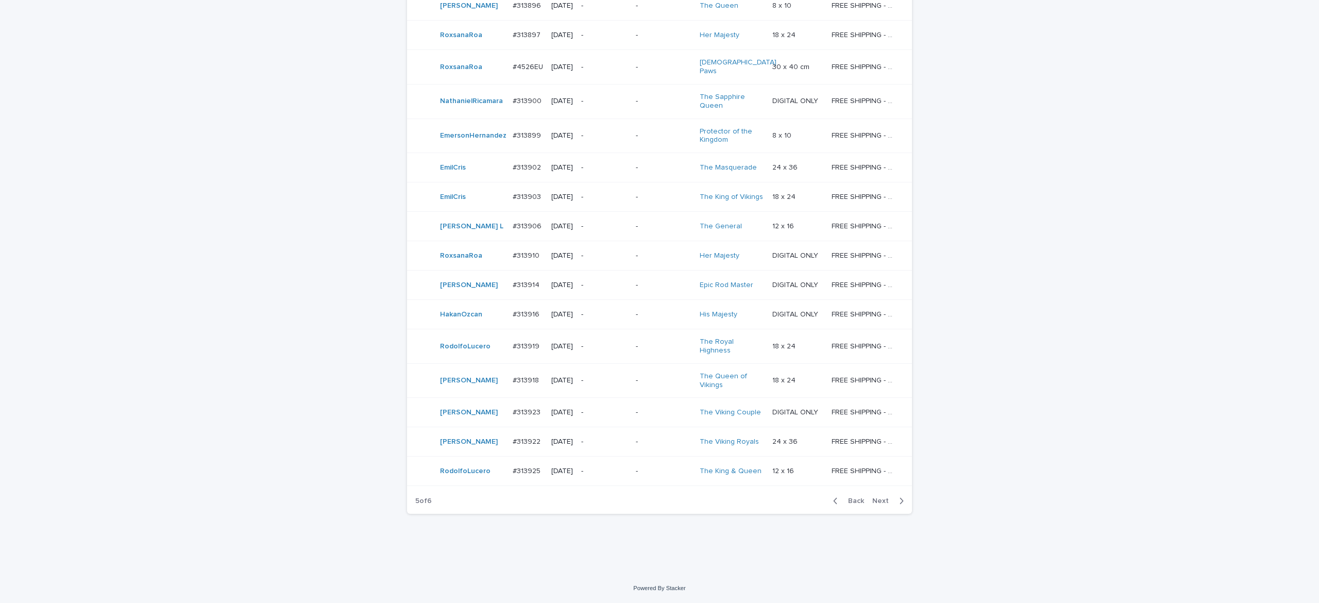
click at [872, 498] on span "Next" at bounding box center [883, 500] width 23 height 7
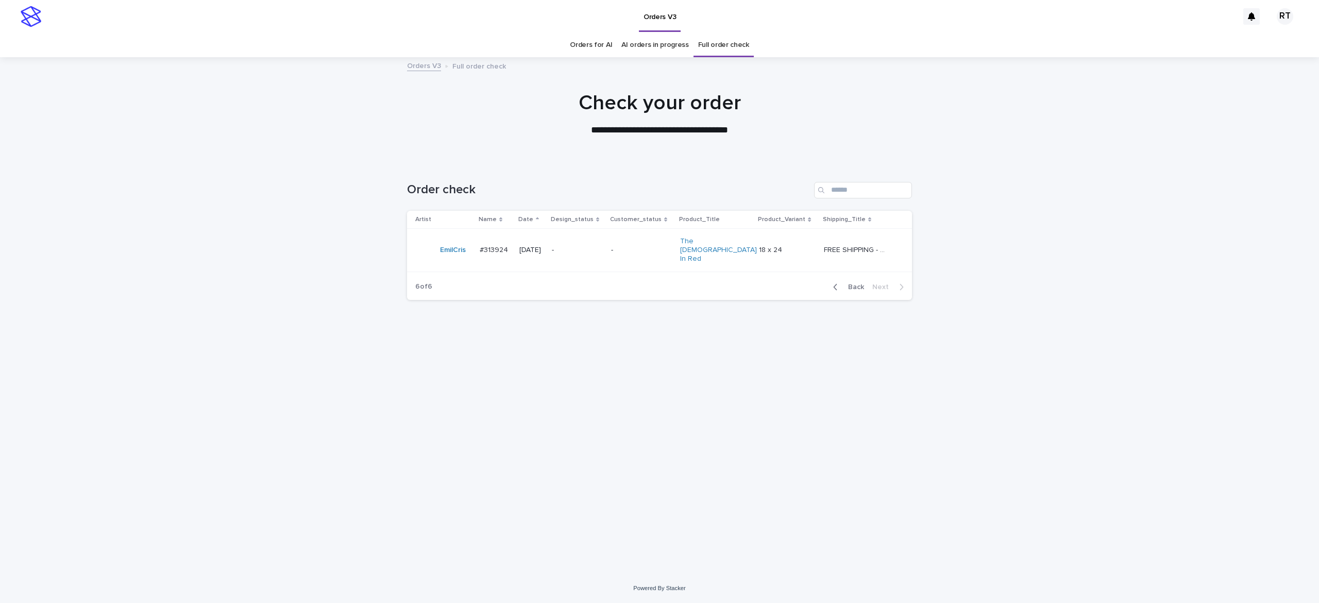
click at [854, 283] on span "Back" at bounding box center [853, 286] width 22 height 7
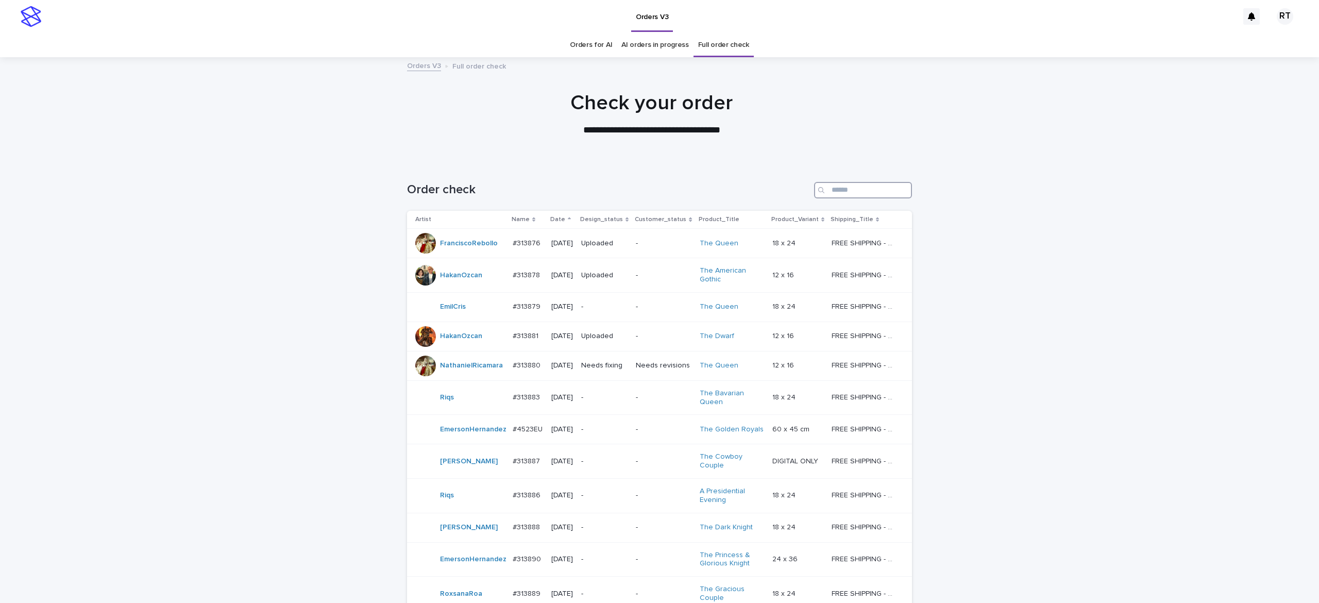
click at [835, 188] on input "Search" at bounding box center [863, 190] width 98 height 16
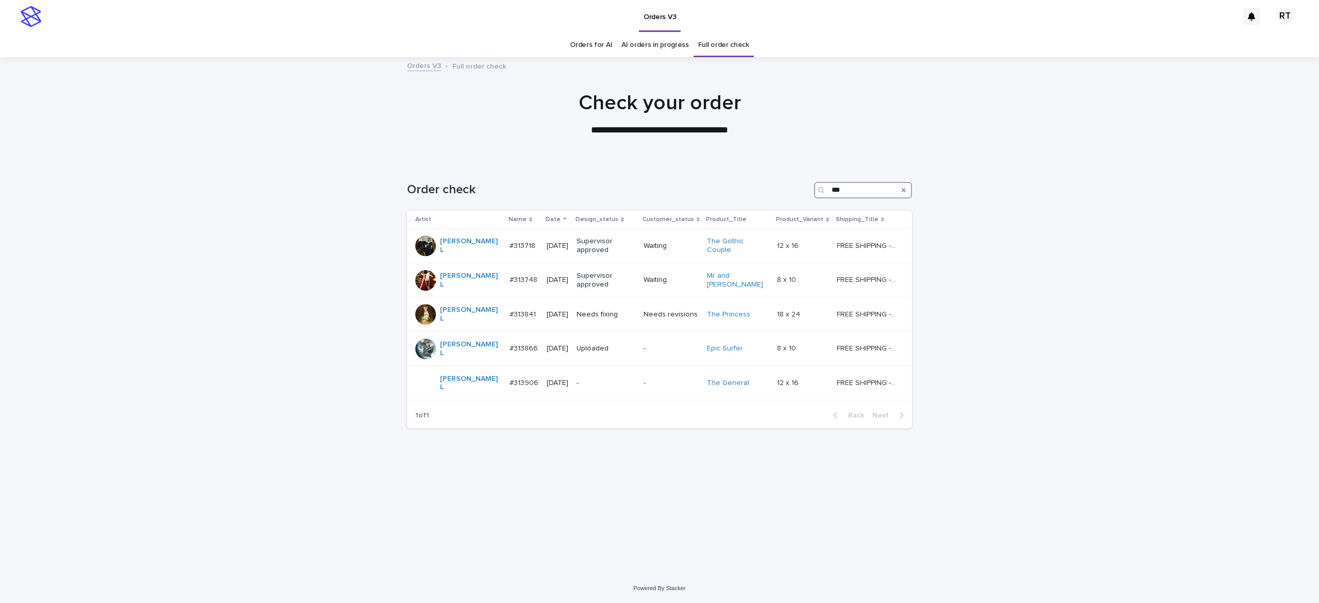
drag, startPoint x: 841, startPoint y: 187, endPoint x: 769, endPoint y: 183, distance: 71.7
click at [768, 188] on div "Order check ***" at bounding box center [659, 190] width 505 height 16
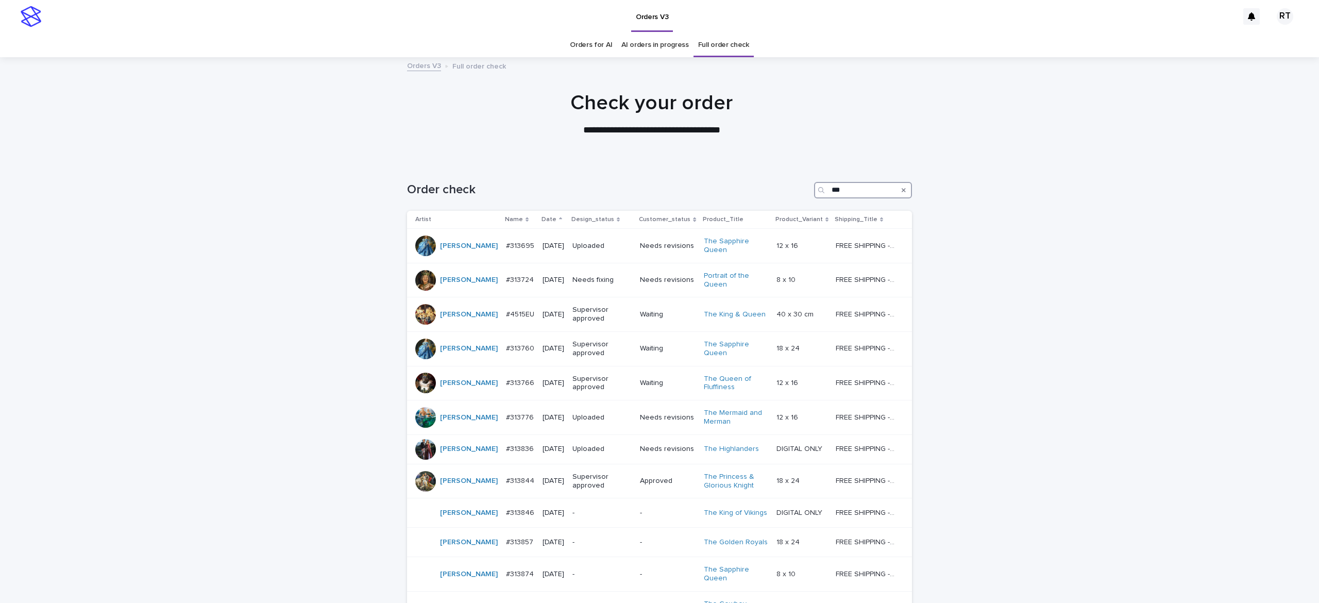
drag, startPoint x: 846, startPoint y: 185, endPoint x: 718, endPoint y: 190, distance: 127.8
click at [725, 190] on div "Order check ***" at bounding box center [659, 190] width 505 height 16
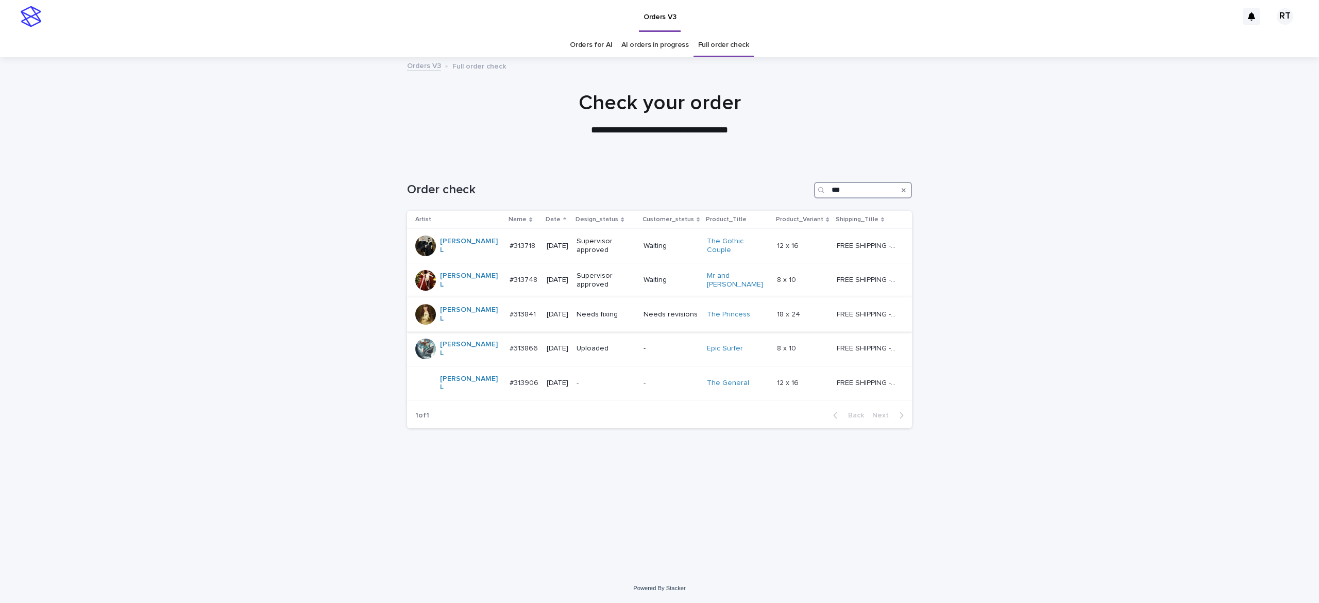
type input "***"
click at [616, 318] on div "Needs fixing" at bounding box center [606, 314] width 59 height 17
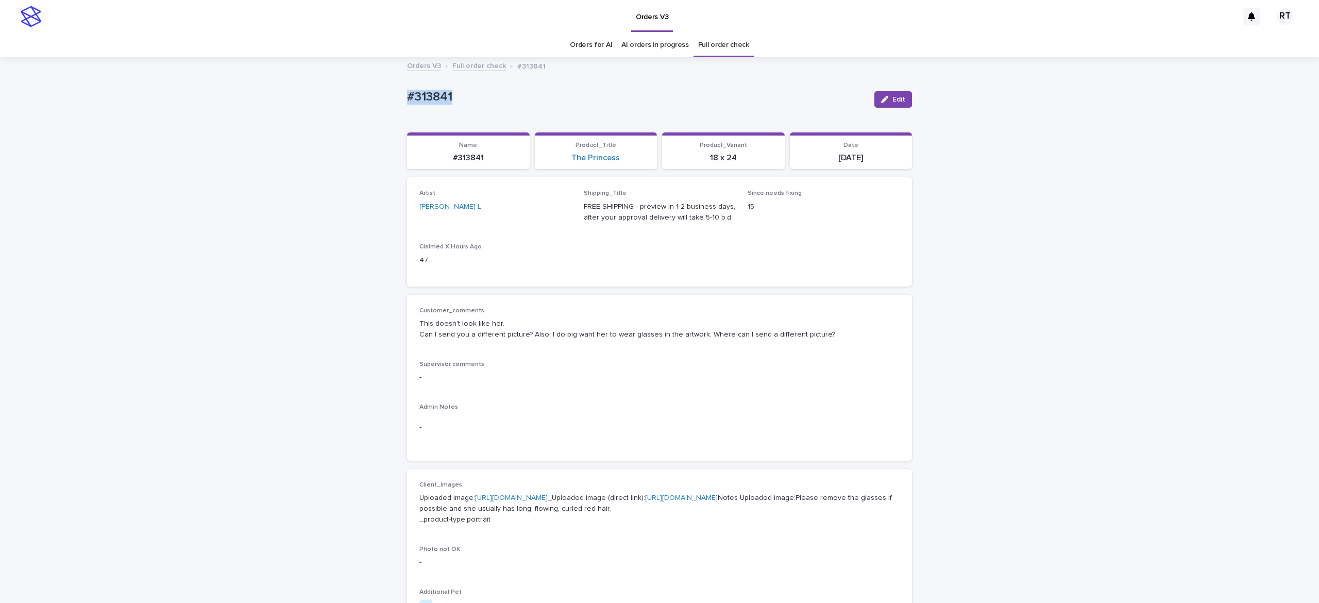
drag, startPoint x: 456, startPoint y: 94, endPoint x: 200, endPoint y: 82, distance: 256.4
click at [205, 76] on div "Loading... Saving… Loading... Saving… #313841 Edit #313841 Edit Sorry, there wa…" at bounding box center [659, 558] width 1319 height 1001
copy p "#313841"
drag, startPoint x: 226, startPoint y: 222, endPoint x: 231, endPoint y: 212, distance: 10.6
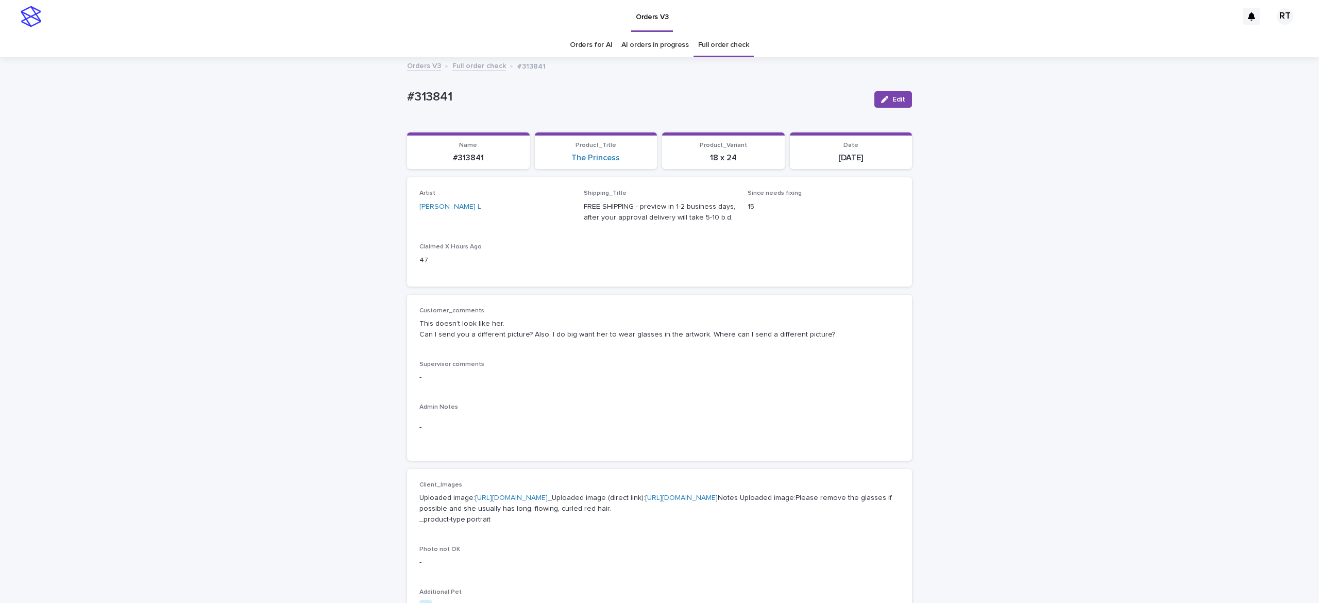
click at [229, 213] on div "Loading... Saving… Loading... Saving… #313841 Edit #313841 Edit Sorry, there wa…" at bounding box center [659, 558] width 1319 height 1001
